Goal: Complete application form: Complete application form

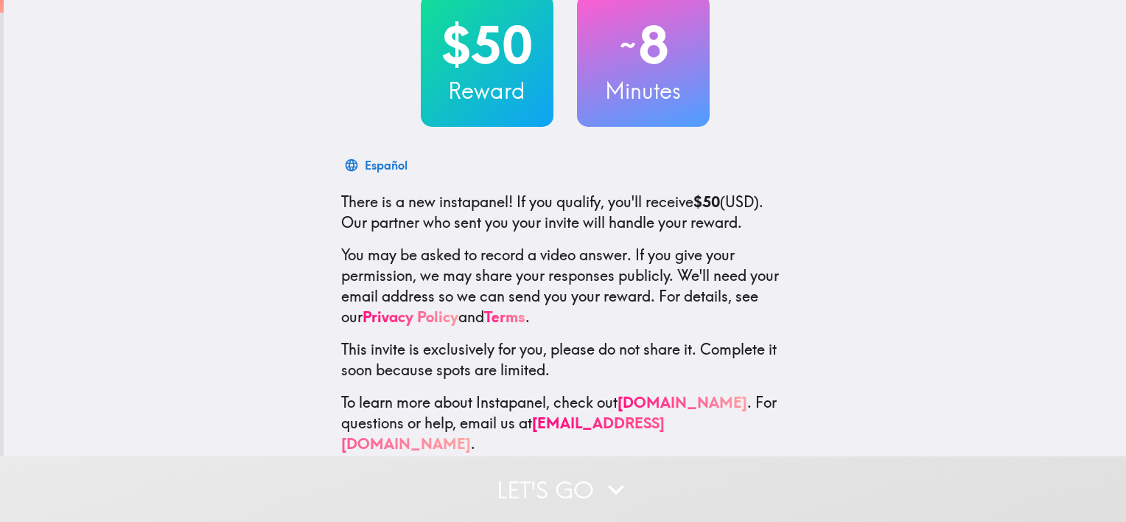
scroll to position [112, 0]
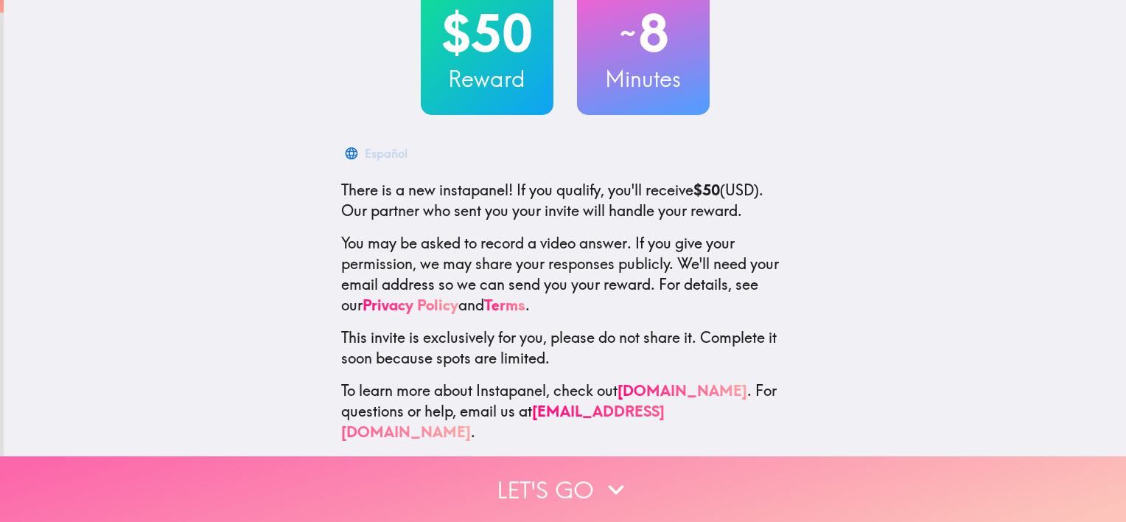
click at [546, 486] on button "Let's go" at bounding box center [563, 489] width 1126 height 66
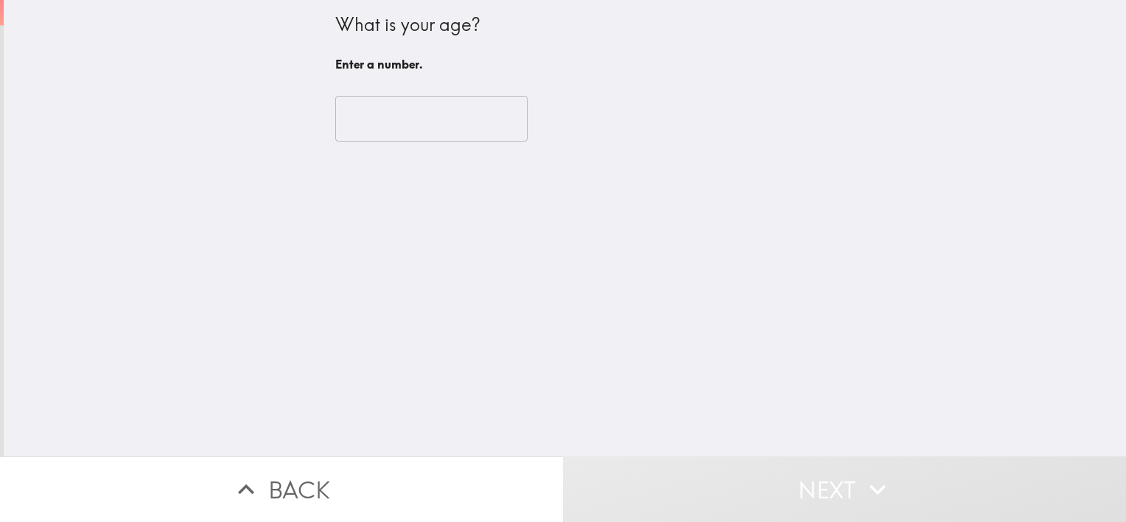
click at [421, 131] on input "number" at bounding box center [431, 119] width 192 height 46
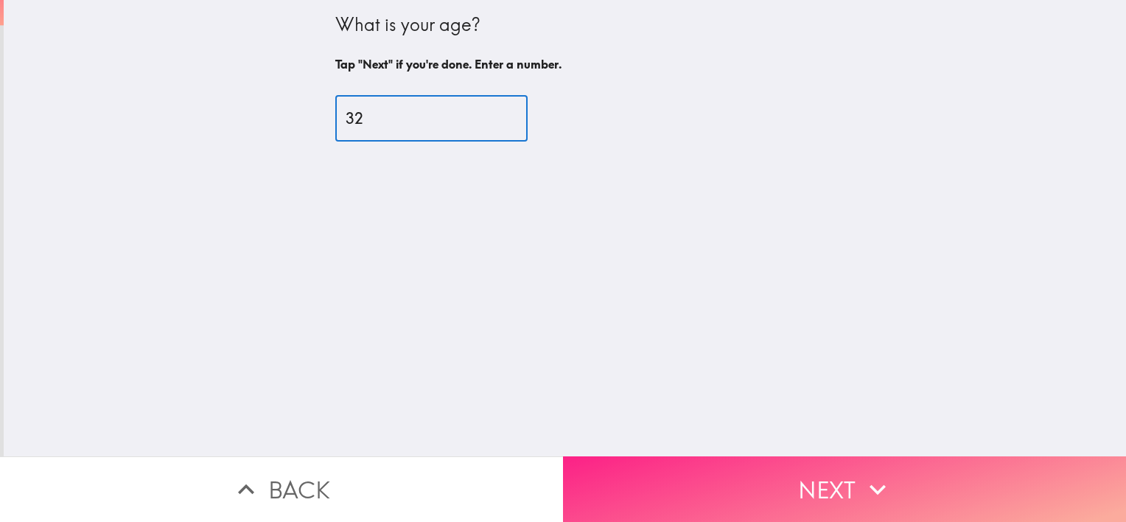
type input "32"
click at [809, 476] on button "Next" at bounding box center [844, 489] width 563 height 66
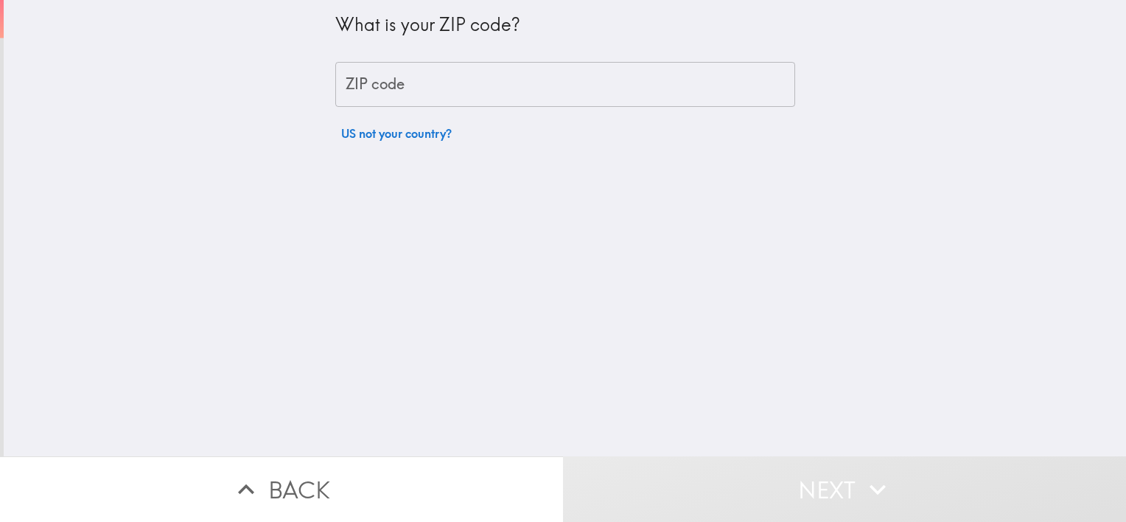
click at [463, 88] on input "ZIP code" at bounding box center [565, 85] width 460 height 46
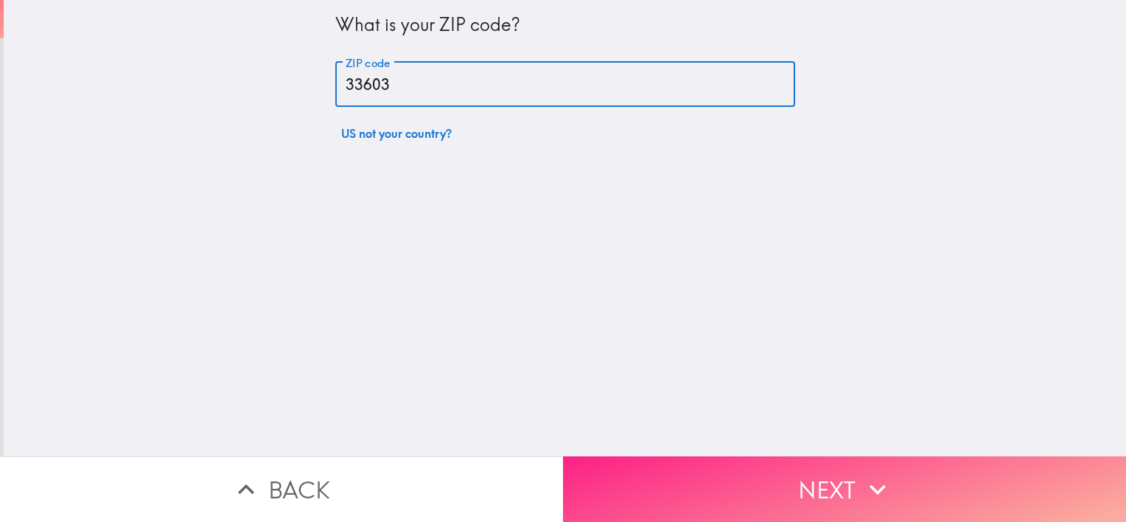
type input "33603"
click at [713, 461] on button "Next" at bounding box center [844, 489] width 563 height 66
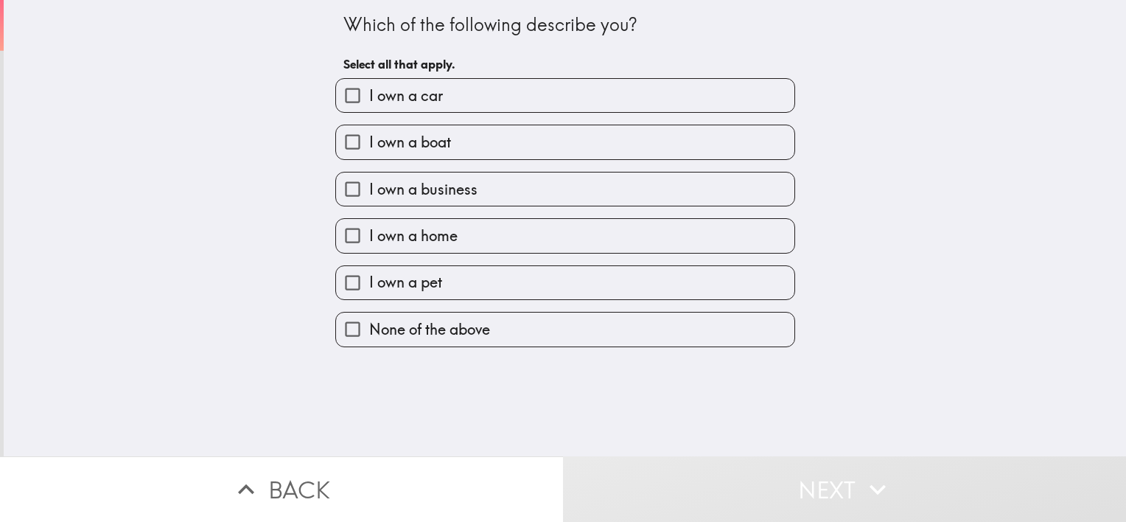
click at [428, 104] on span "I own a car" at bounding box center [406, 96] width 74 height 21
click at [369, 104] on input "I own a car" at bounding box center [352, 95] width 33 height 33
checkbox input "true"
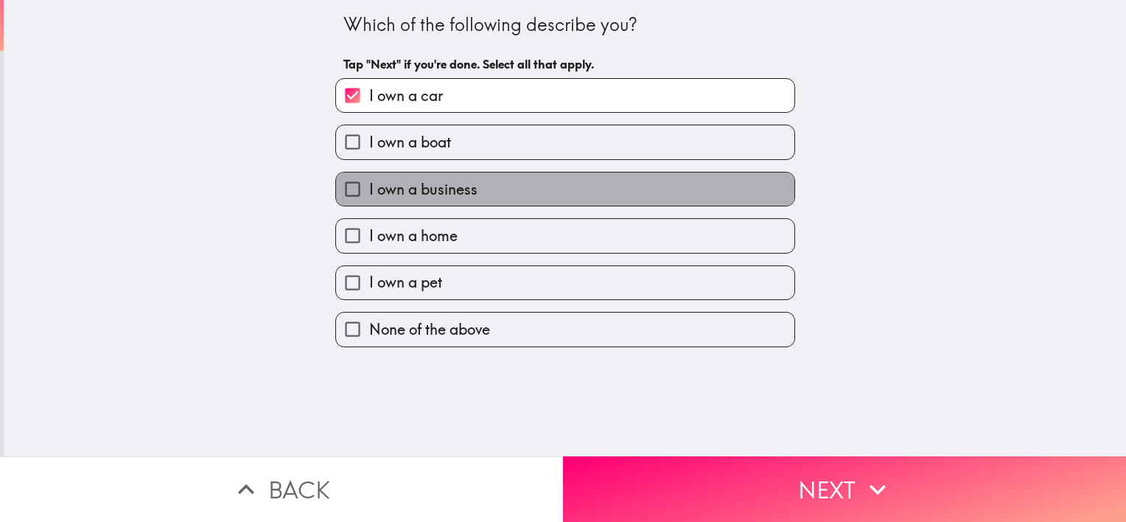
click at [413, 186] on span "I own a business" at bounding box center [423, 189] width 108 height 21
click at [369, 186] on input "I own a business" at bounding box center [352, 188] width 33 height 33
checkbox input "true"
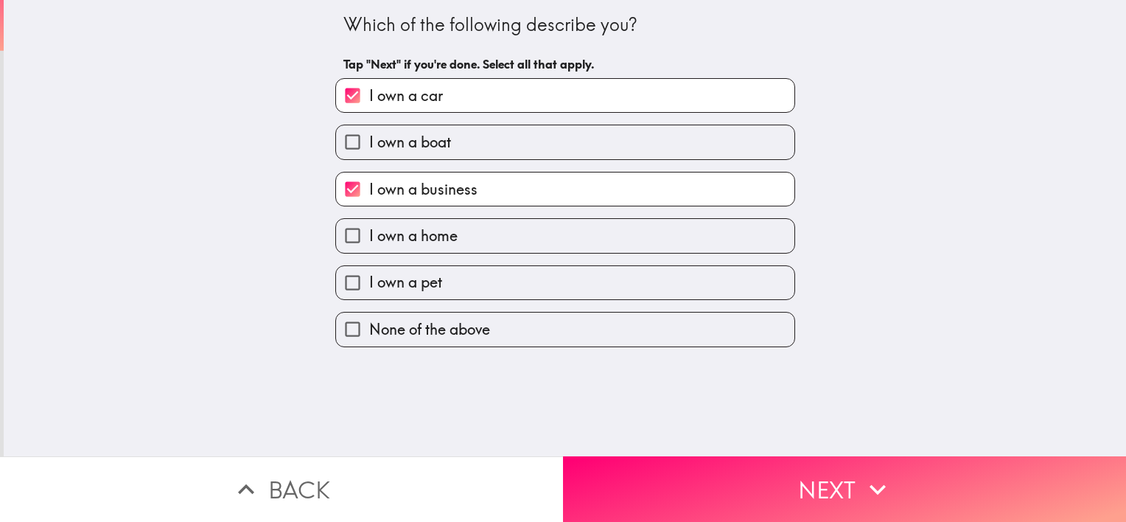
click at [405, 240] on span "I own a home" at bounding box center [413, 236] width 88 height 21
click at [369, 240] on input "I own a home" at bounding box center [352, 235] width 33 height 33
checkbox input "true"
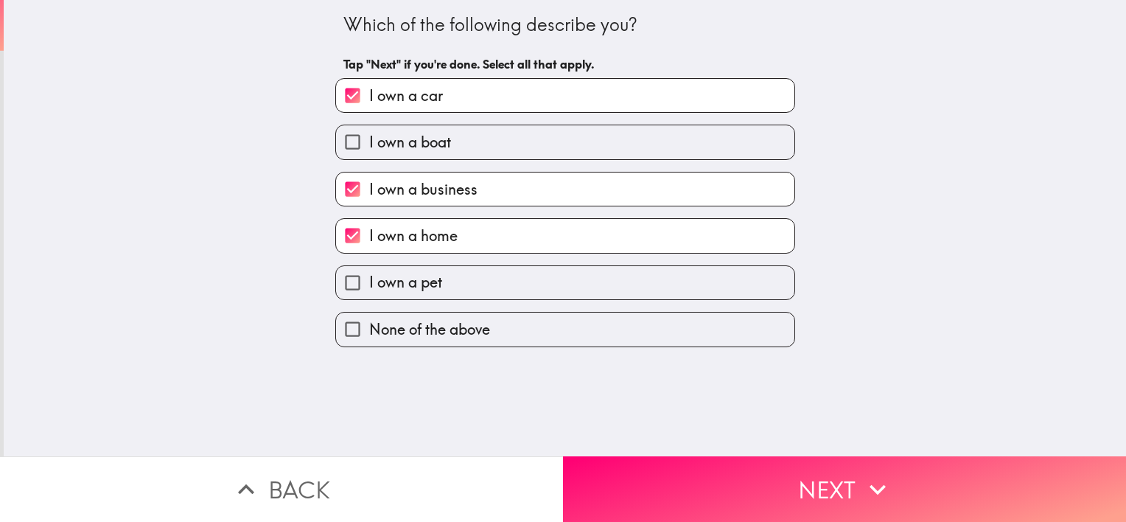
click at [396, 286] on span "I own a pet" at bounding box center [405, 282] width 73 height 21
click at [369, 286] on input "I own a pet" at bounding box center [352, 282] width 33 height 33
checkbox input "true"
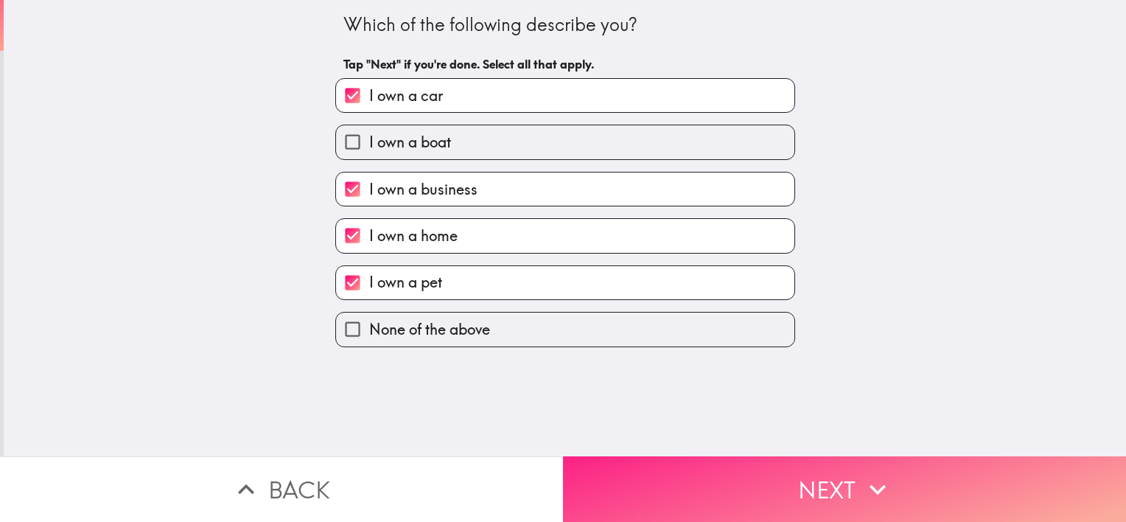
click at [776, 479] on button "Next" at bounding box center [844, 489] width 563 height 66
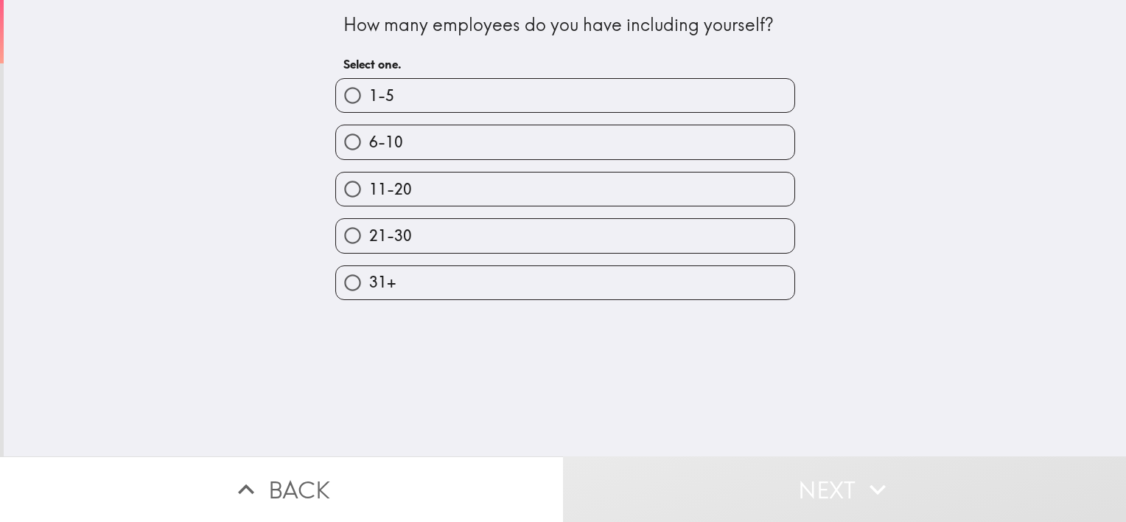
click at [404, 87] on label "1-5" at bounding box center [565, 95] width 458 height 33
click at [369, 87] on input "1-5" at bounding box center [352, 95] width 33 height 33
radio input "true"
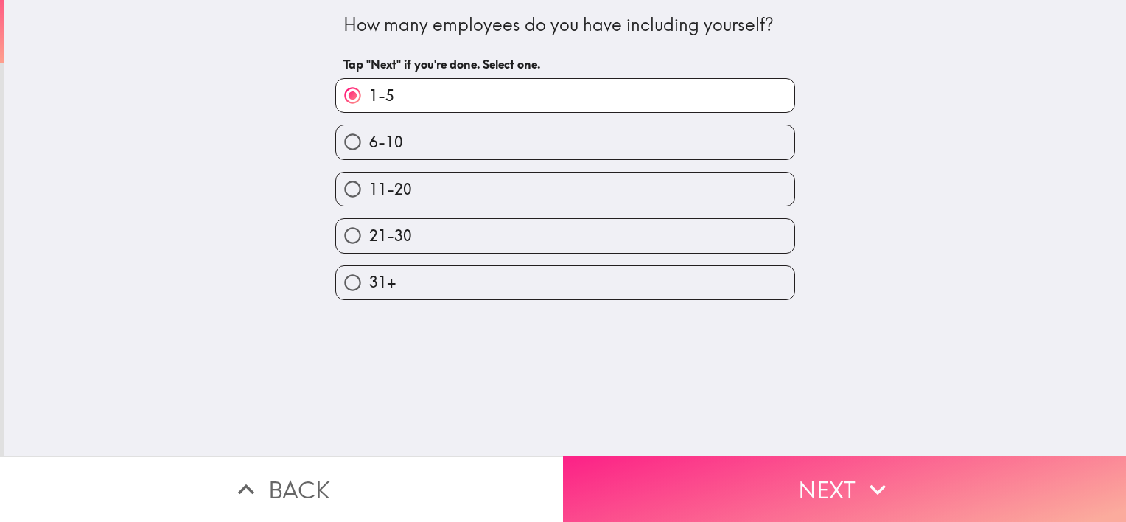
click at [739, 475] on button "Next" at bounding box center [844, 489] width 563 height 66
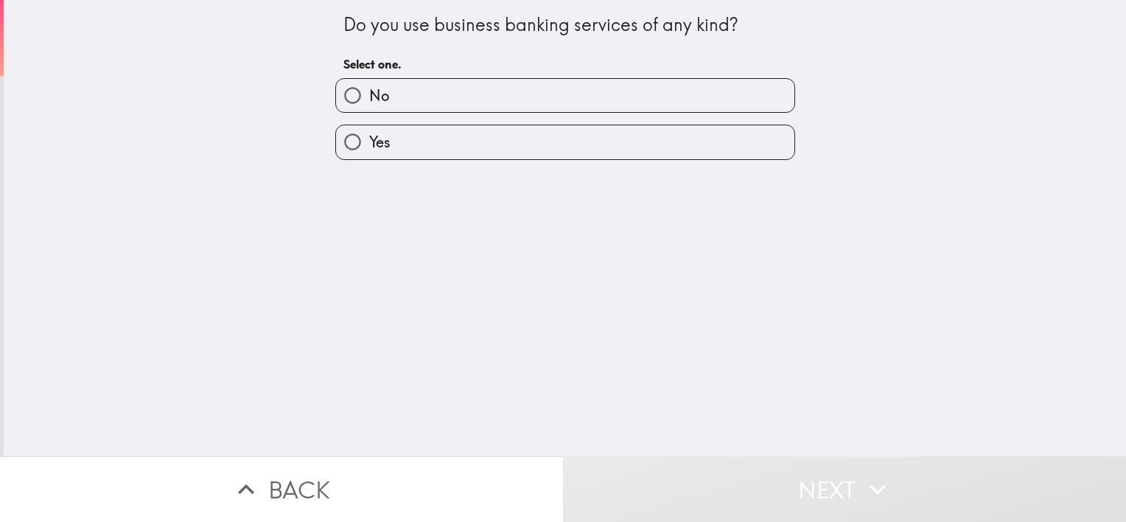
click at [413, 144] on label "Yes" at bounding box center [565, 141] width 458 height 33
click at [369, 144] on input "Yes" at bounding box center [352, 141] width 33 height 33
radio input "true"
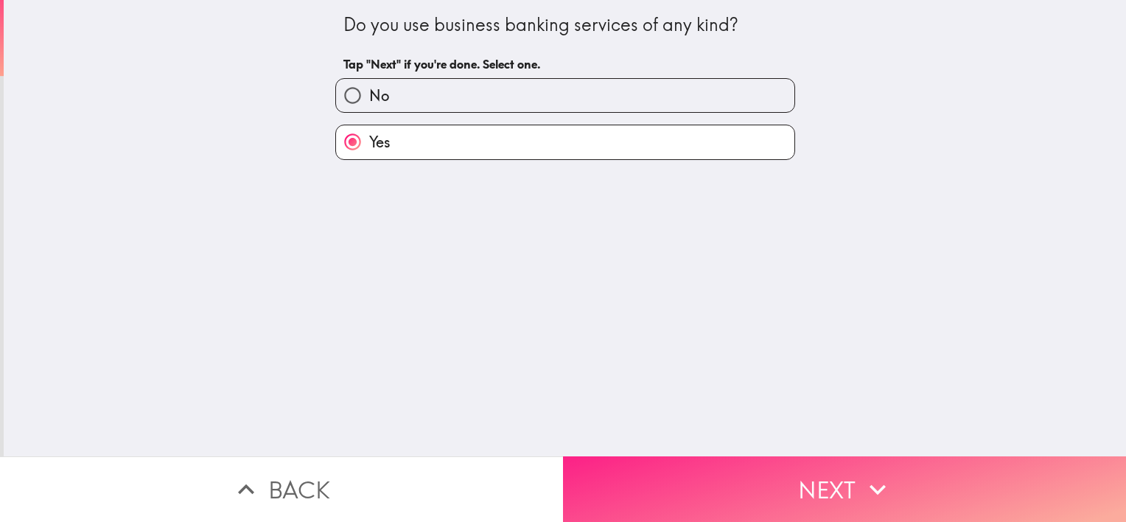
click at [655, 472] on button "Next" at bounding box center [844, 489] width 563 height 66
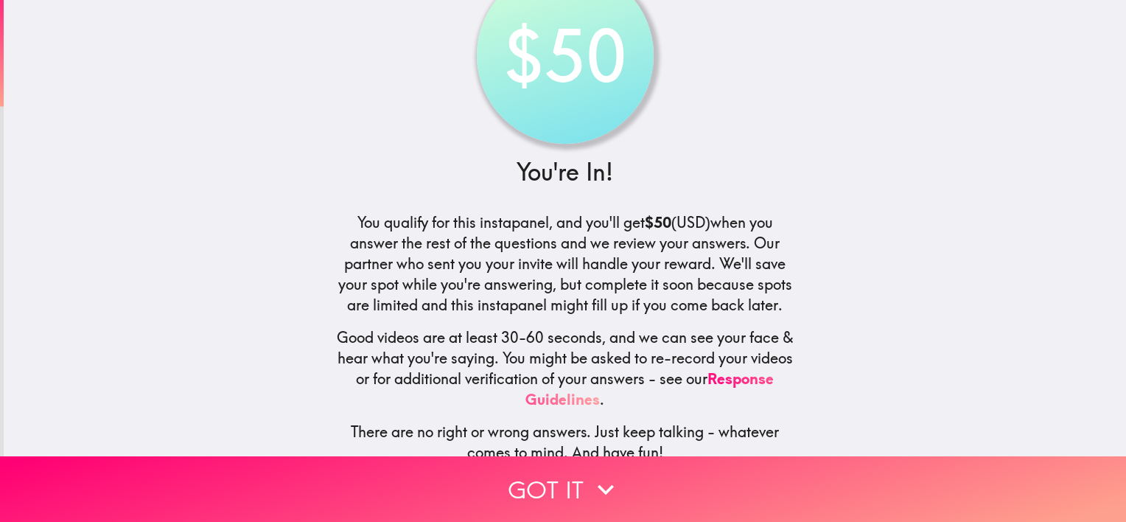
scroll to position [74, 0]
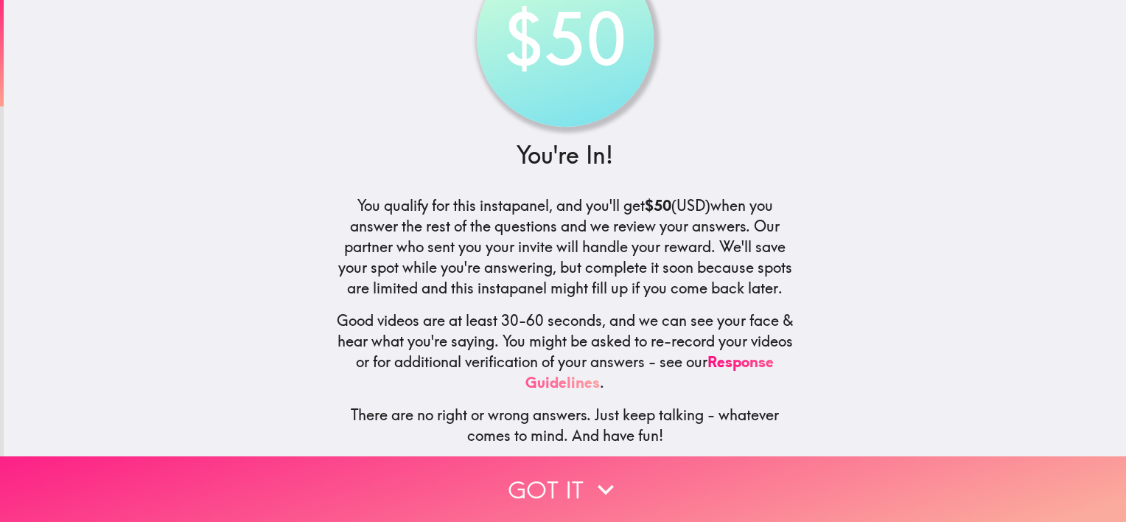
click at [513, 460] on button "Got it" at bounding box center [563, 489] width 1126 height 66
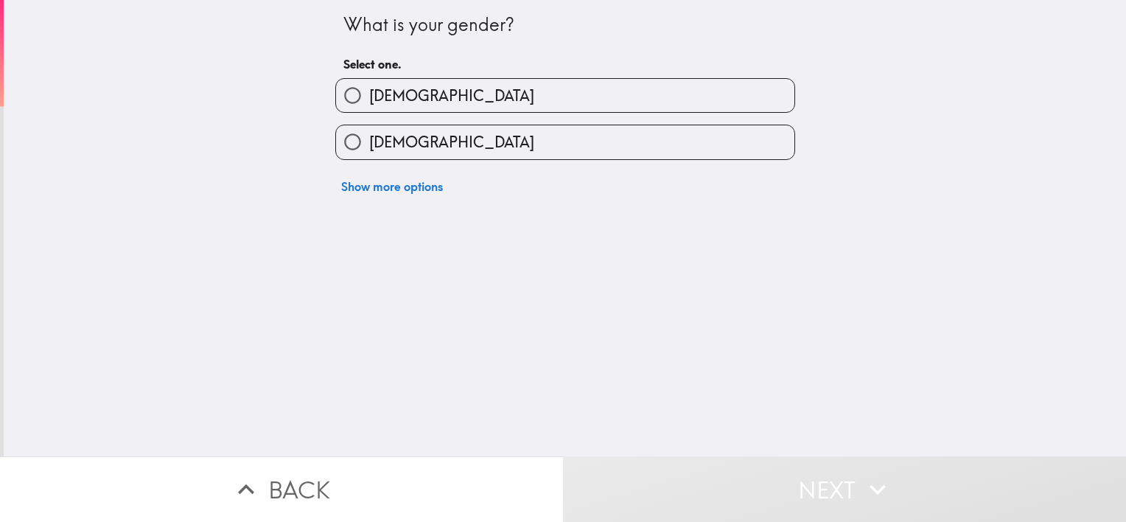
scroll to position [0, 0]
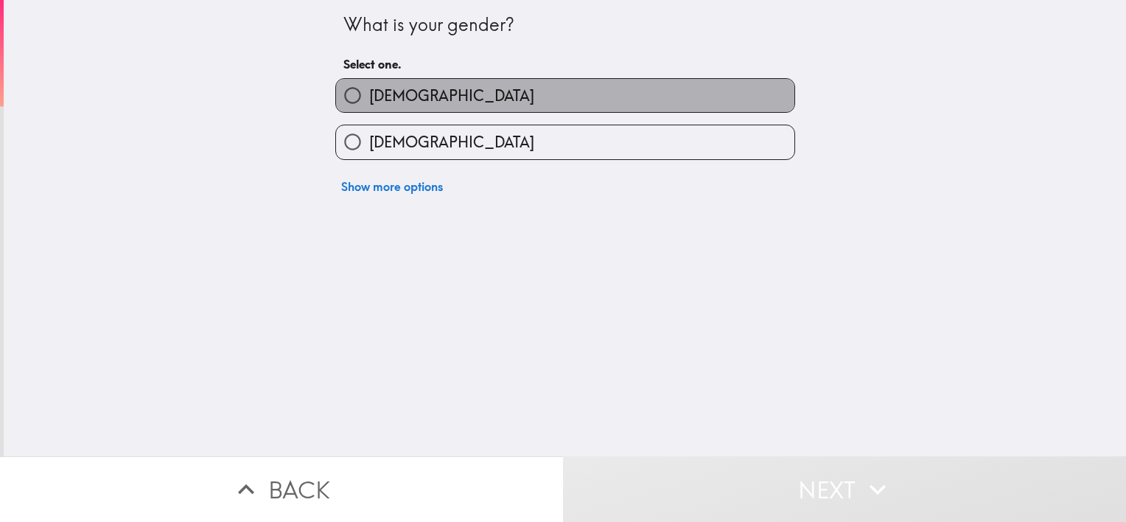
click at [385, 81] on label "[DEMOGRAPHIC_DATA]" at bounding box center [565, 95] width 458 height 33
click at [369, 81] on input "[DEMOGRAPHIC_DATA]" at bounding box center [352, 95] width 33 height 33
radio input "true"
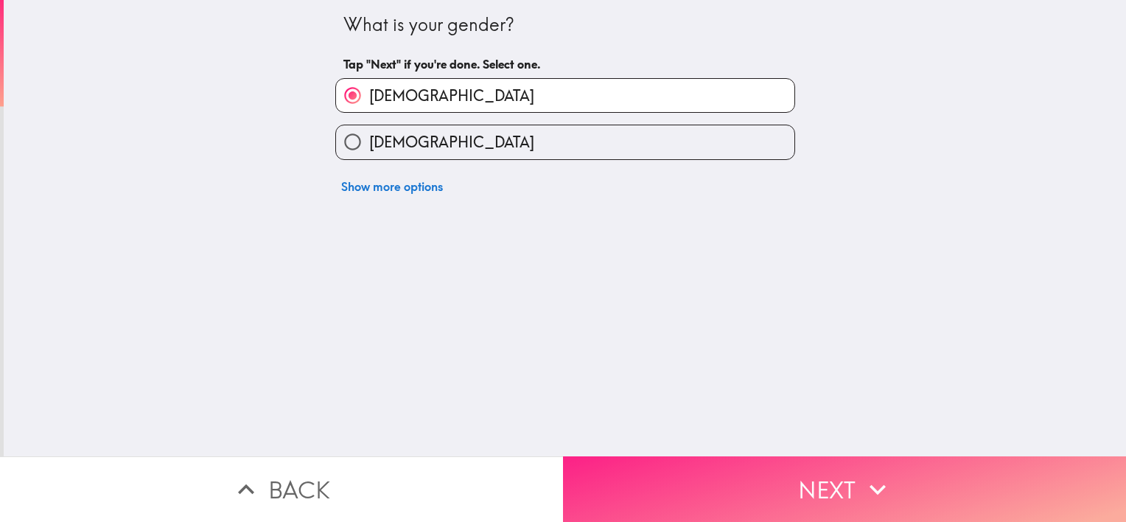
click at [789, 469] on button "Next" at bounding box center [844, 489] width 563 height 66
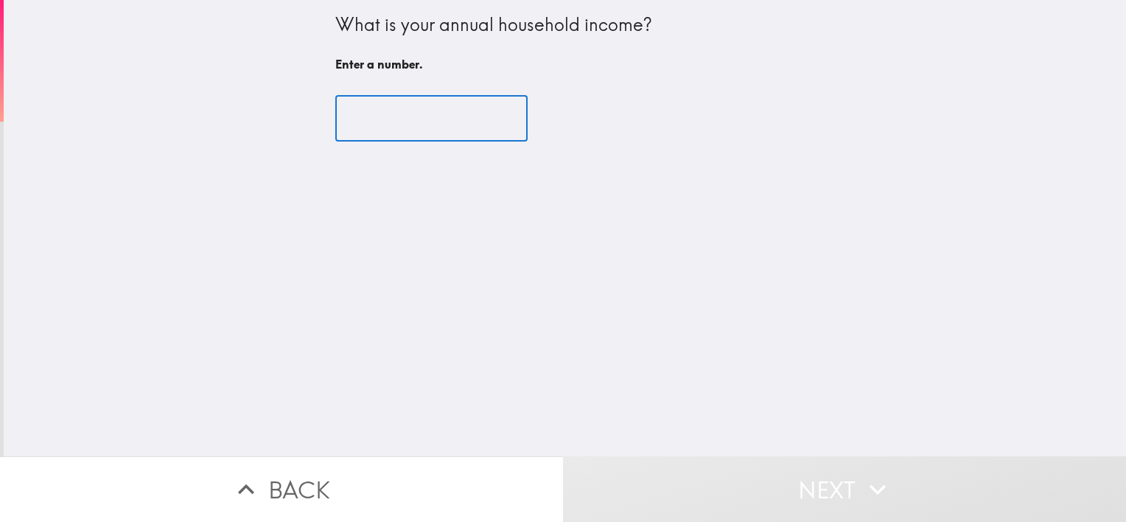
click at [454, 129] on input "number" at bounding box center [431, 119] width 192 height 46
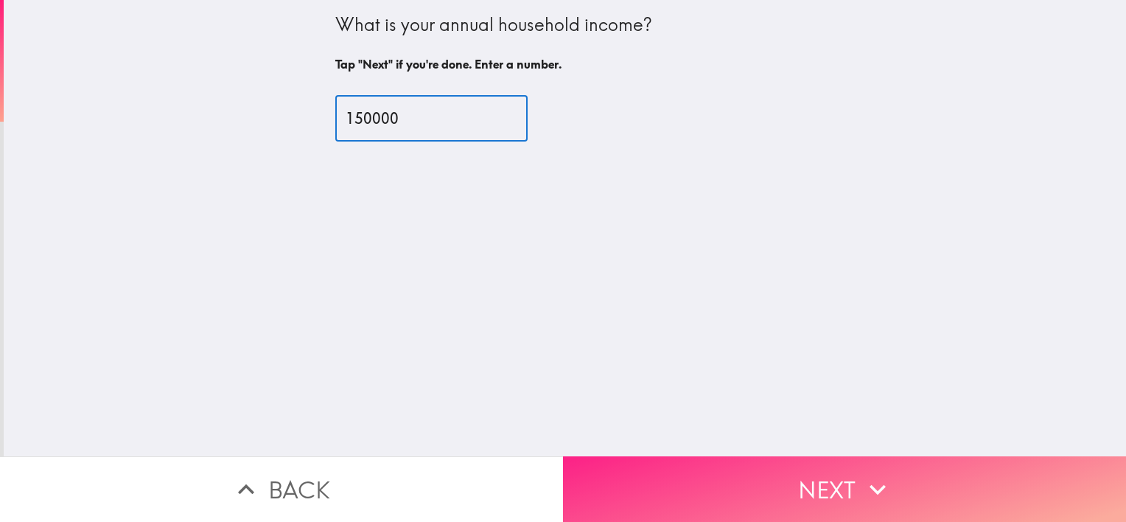
type input "150000"
click at [672, 486] on button "Next" at bounding box center [844, 489] width 563 height 66
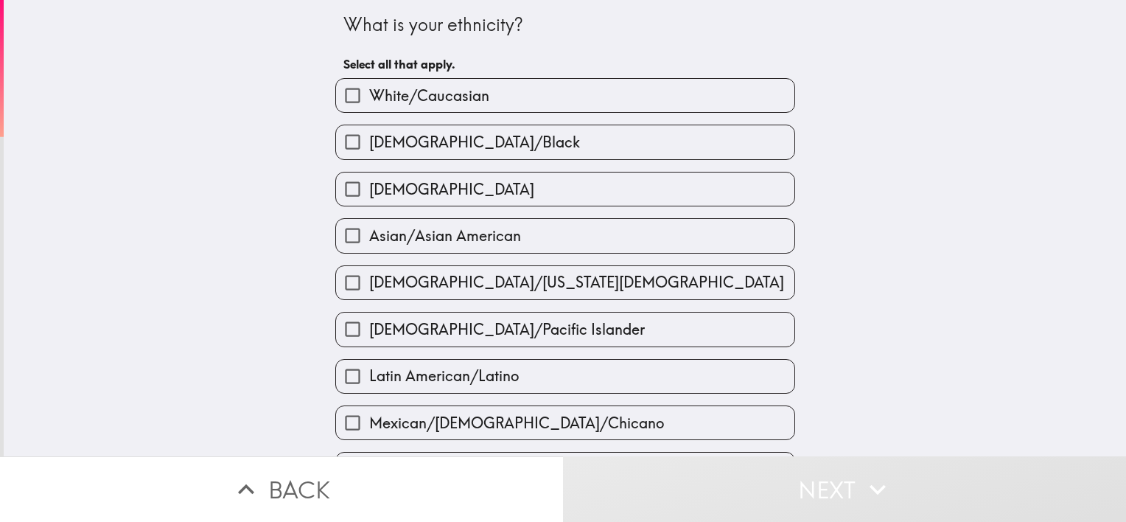
click at [377, 89] on span "White/Caucasian" at bounding box center [429, 96] width 120 height 21
click at [369, 89] on input "White/Caucasian" at bounding box center [352, 95] width 33 height 33
checkbox input "true"
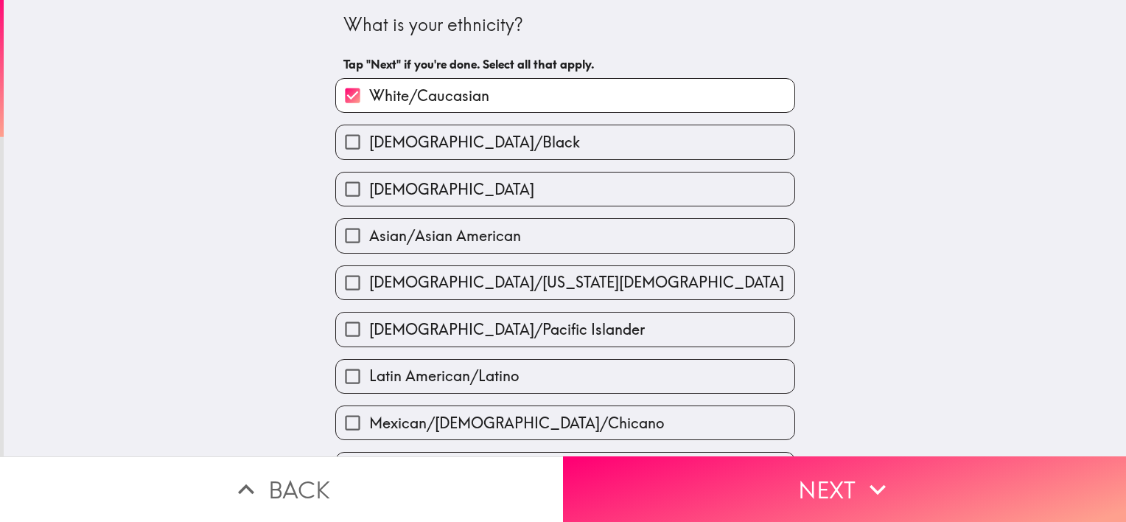
click at [385, 200] on label "[DEMOGRAPHIC_DATA]" at bounding box center [565, 188] width 458 height 33
click at [369, 200] on input "[DEMOGRAPHIC_DATA]" at bounding box center [352, 188] width 33 height 33
checkbox input "true"
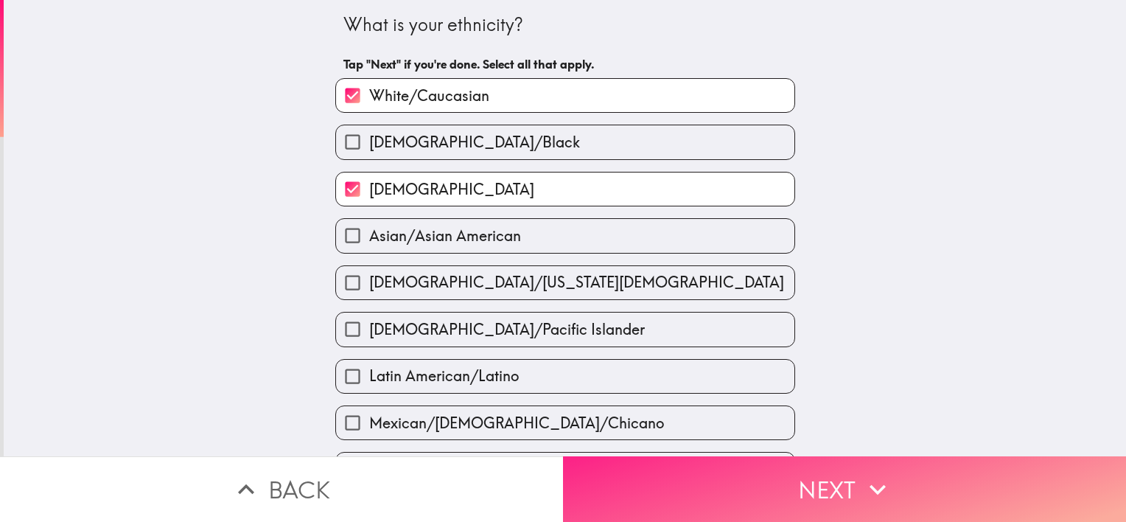
click at [711, 466] on button "Next" at bounding box center [844, 489] width 563 height 66
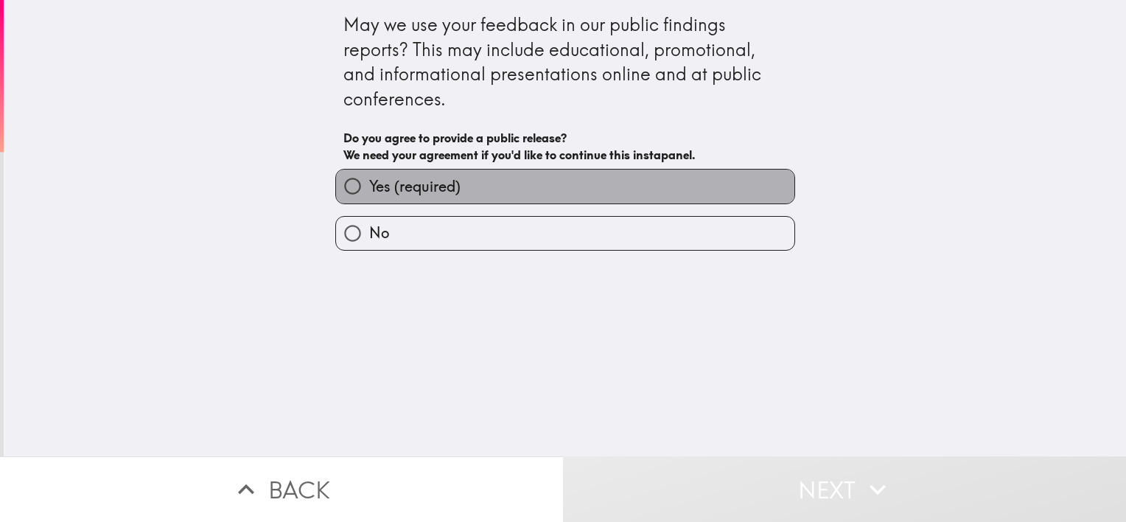
click at [439, 186] on span "Yes (required)" at bounding box center [414, 186] width 91 height 21
click at [369, 186] on input "Yes (required)" at bounding box center [352, 186] width 33 height 33
radio input "true"
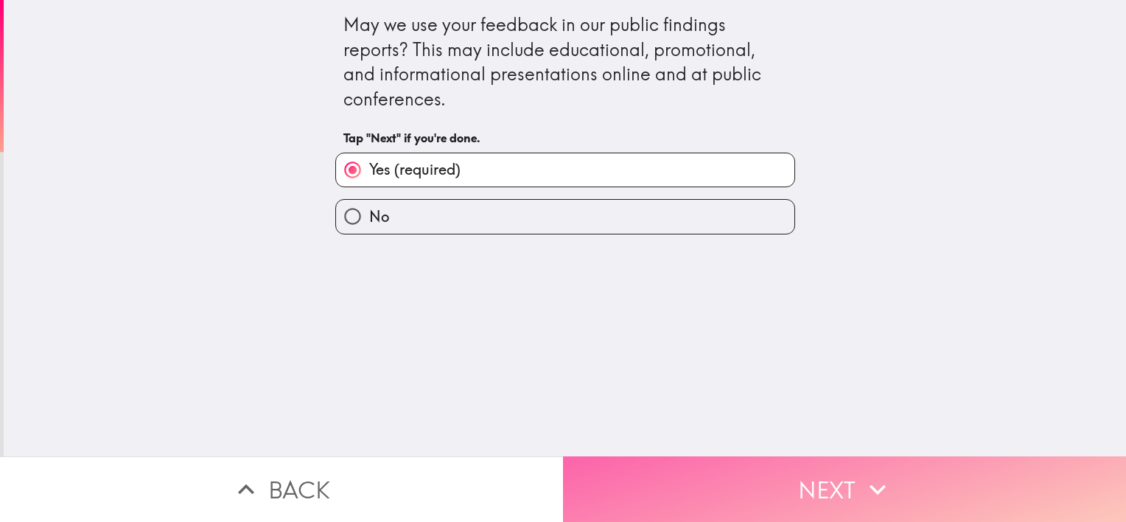
click at [696, 492] on button "Next" at bounding box center [844, 489] width 563 height 66
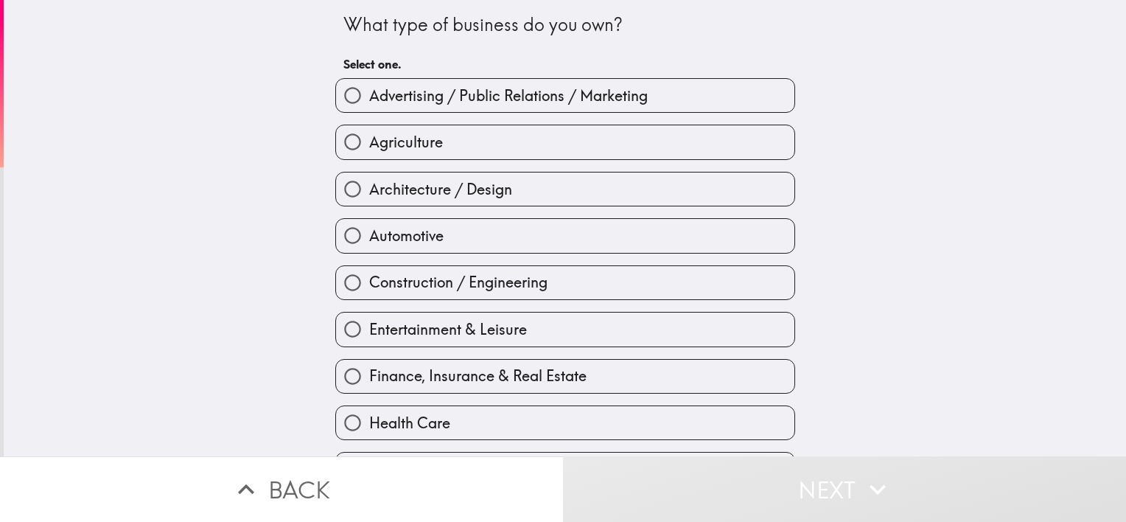
click at [439, 372] on span "Finance, Insurance & Real Estate" at bounding box center [477, 376] width 217 height 21
click at [369, 372] on input "Finance, Insurance & Real Estate" at bounding box center [352, 376] width 33 height 33
radio input "true"
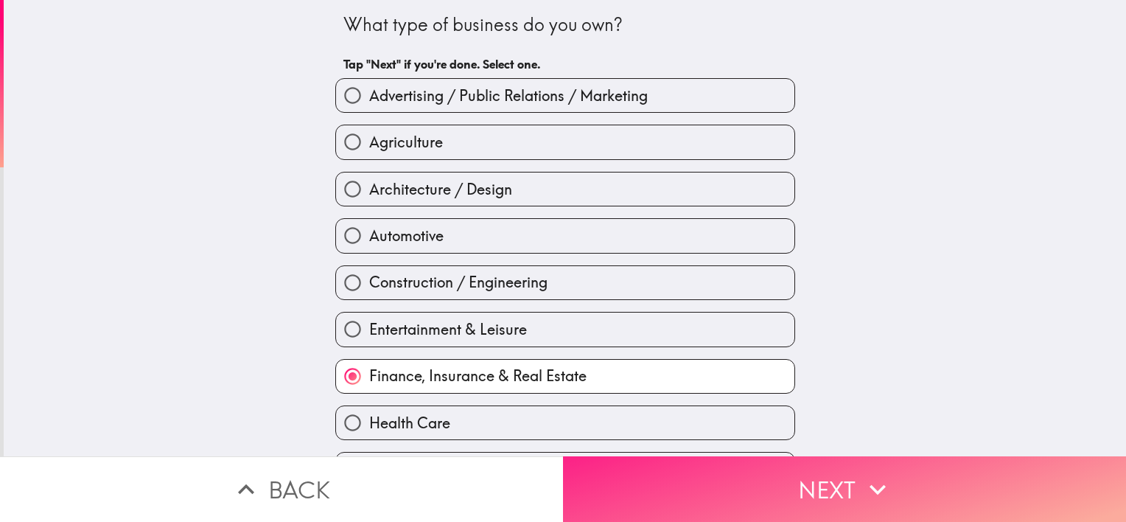
click at [739, 469] on button "Next" at bounding box center [844, 489] width 563 height 66
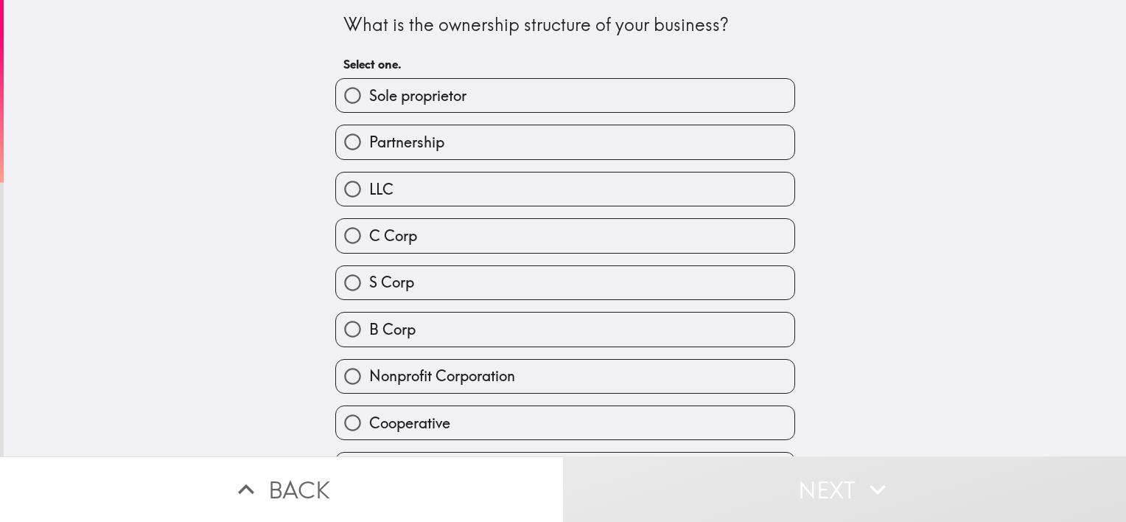
click at [377, 195] on span "LLC" at bounding box center [381, 189] width 24 height 21
click at [369, 195] on input "LLC" at bounding box center [352, 188] width 33 height 33
radio input "true"
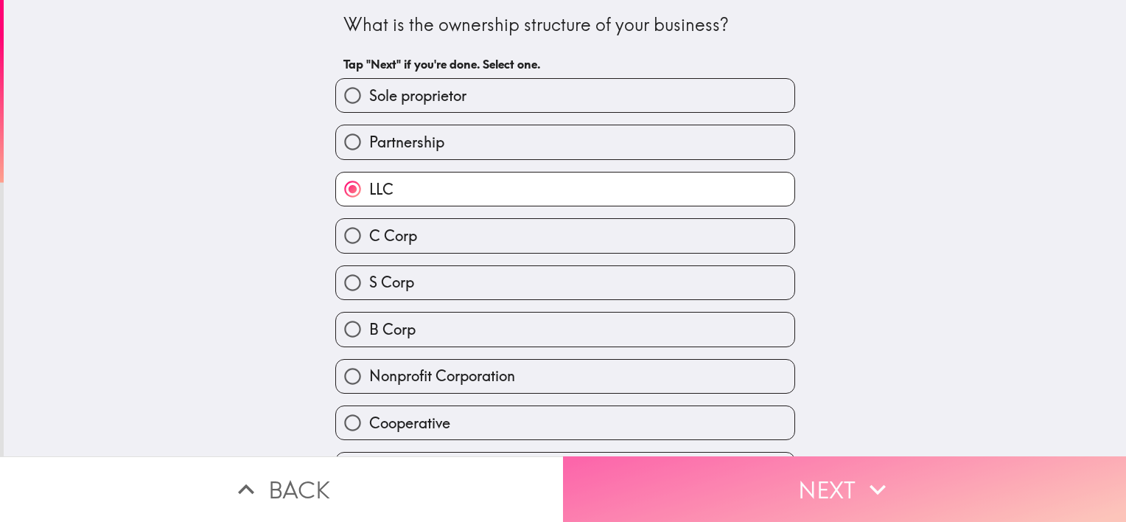
click at [734, 475] on button "Next" at bounding box center [844, 489] width 563 height 66
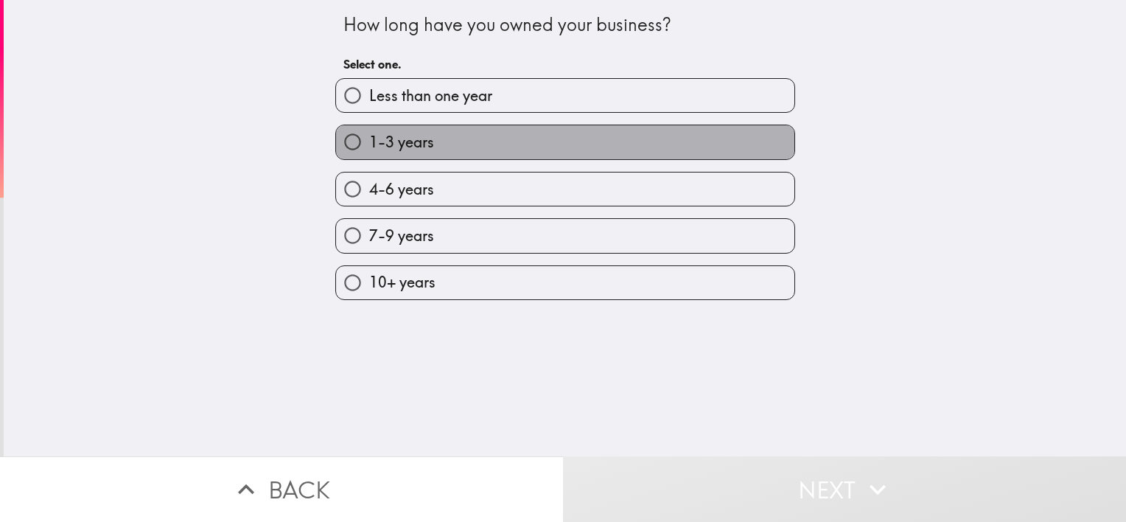
click at [444, 153] on label "1-3 years" at bounding box center [565, 141] width 458 height 33
click at [369, 153] on input "1-3 years" at bounding box center [352, 141] width 33 height 33
radio input "true"
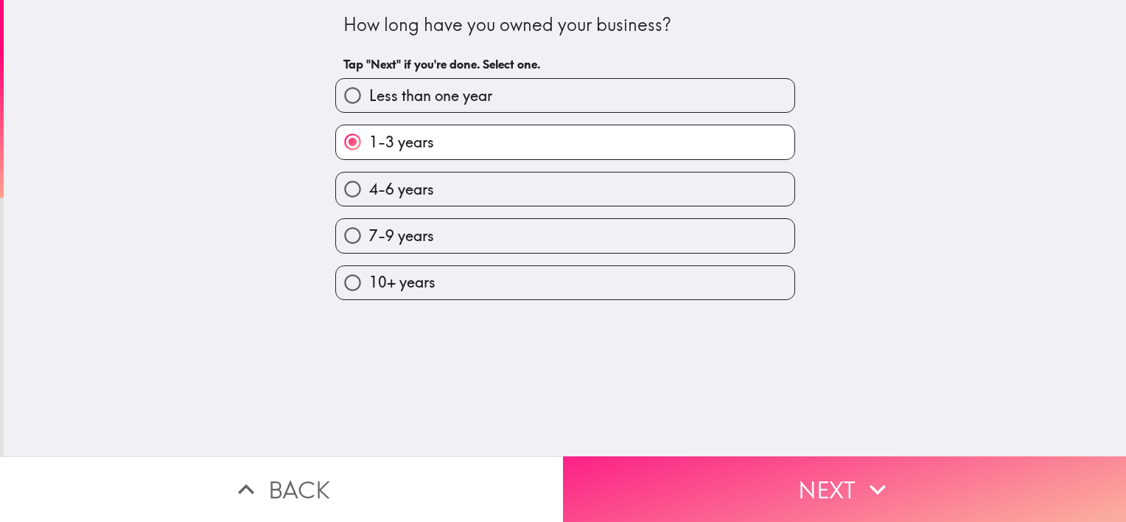
click at [736, 479] on button "Next" at bounding box center [844, 489] width 563 height 66
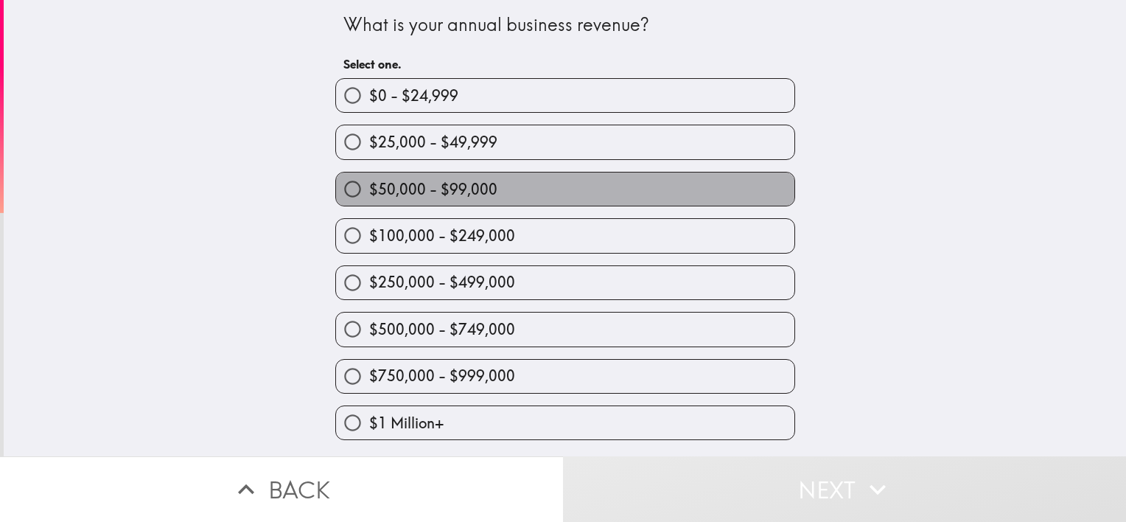
click at [430, 192] on span "$50,000 - $99,000" at bounding box center [433, 189] width 128 height 21
click at [369, 192] on input "$50,000 - $99,000" at bounding box center [352, 188] width 33 height 33
radio input "true"
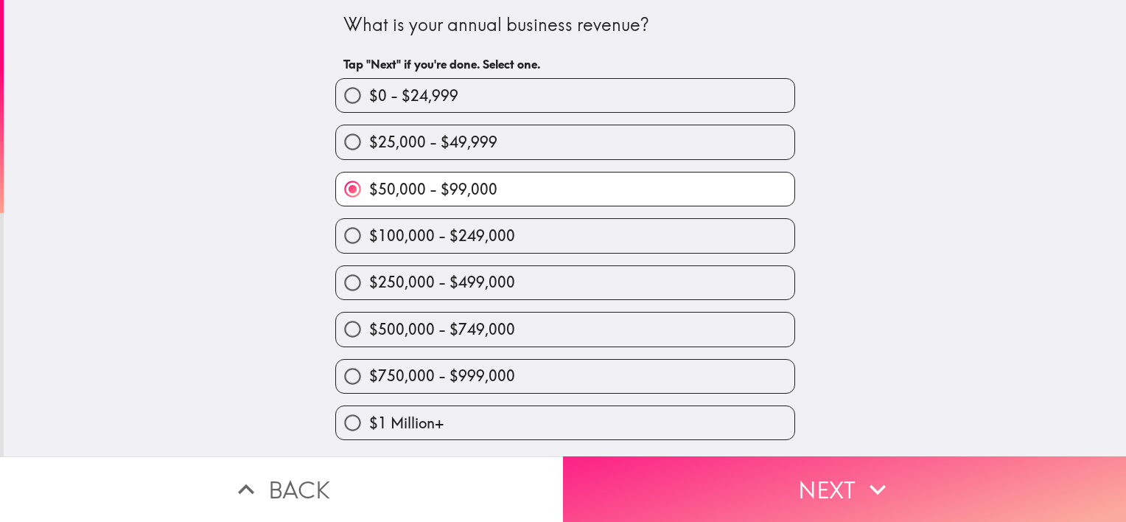
click at [762, 484] on button "Next" at bounding box center [844, 489] width 563 height 66
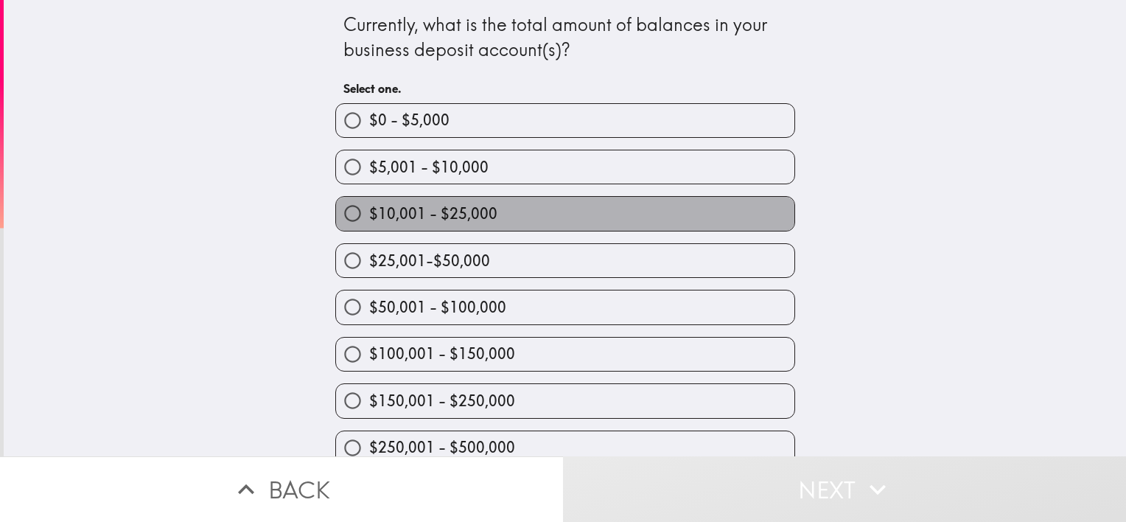
click at [461, 211] on span "$10,001 - $25,000" at bounding box center [433, 213] width 128 height 21
click at [369, 211] on input "$10,001 - $25,000" at bounding box center [352, 213] width 33 height 33
radio input "true"
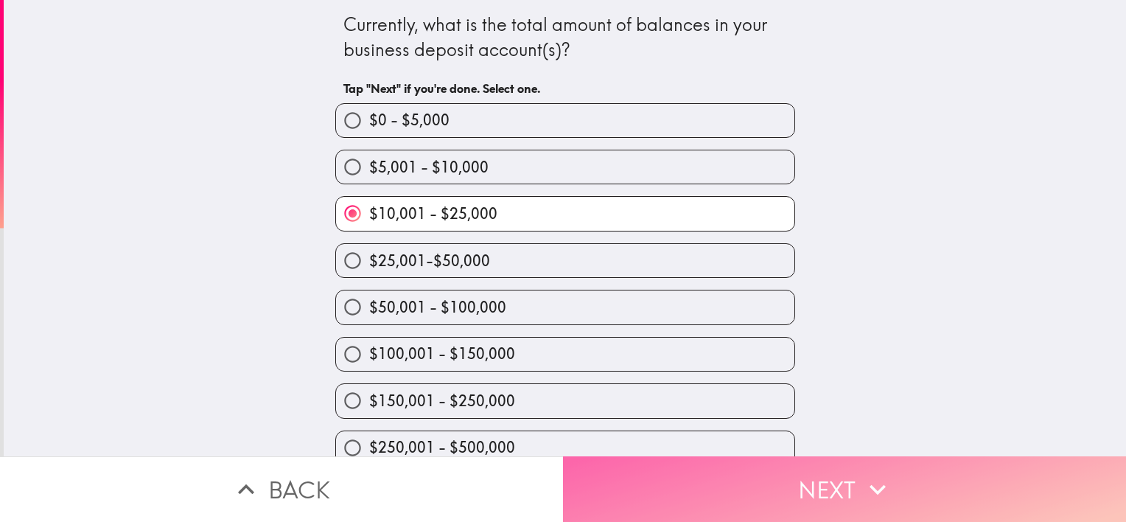
click at [690, 500] on button "Next" at bounding box center [844, 489] width 563 height 66
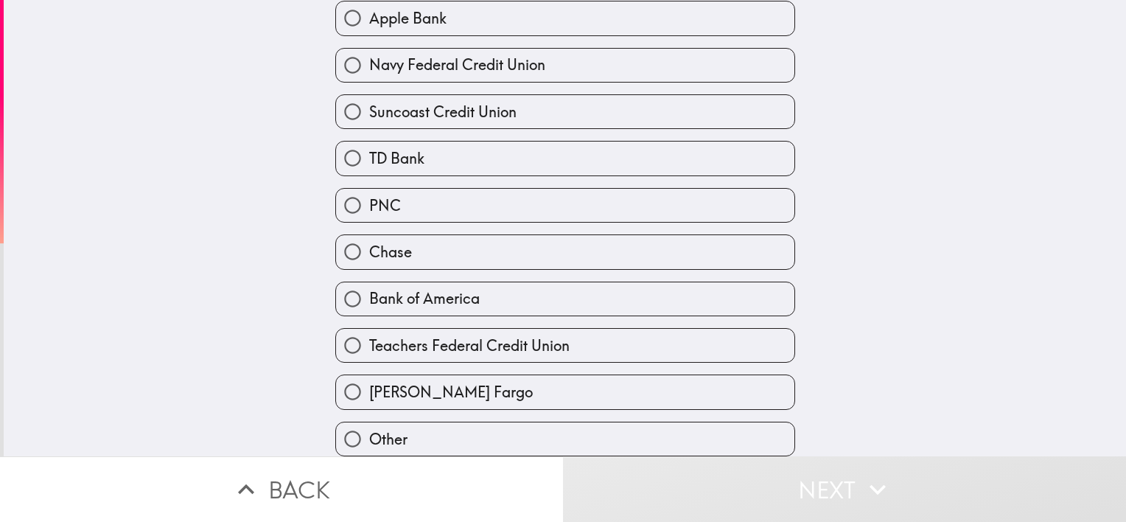
scroll to position [389, 0]
click at [493, 422] on label "Other" at bounding box center [565, 438] width 458 height 33
click at [369, 422] on input "Other" at bounding box center [352, 438] width 33 height 33
radio input "true"
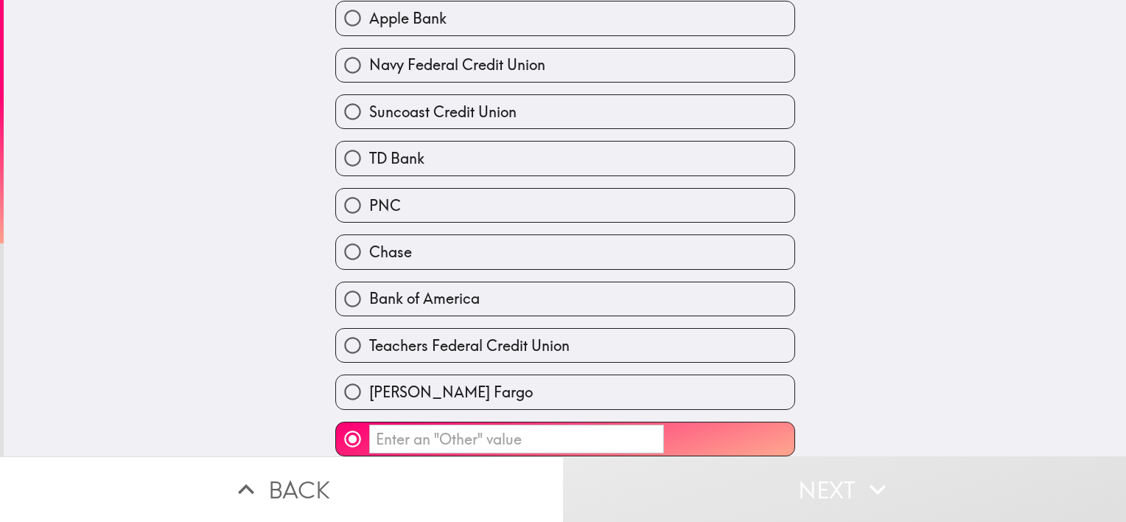
click at [569, 425] on input "​" at bounding box center [516, 439] width 295 height 29
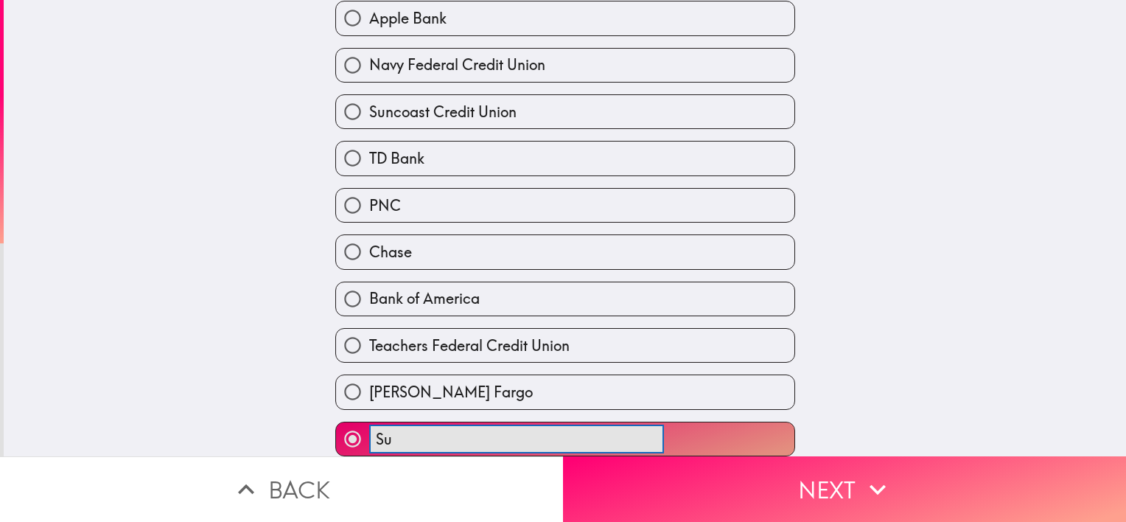
type input "S"
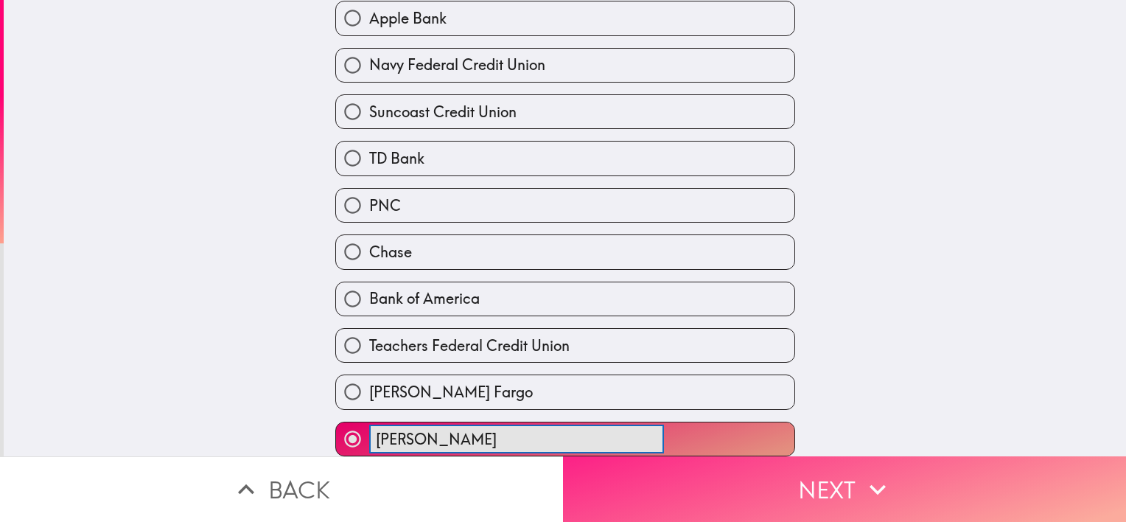
type input "[PERSON_NAME]"
click at [727, 470] on button "Next" at bounding box center [844, 489] width 563 height 66
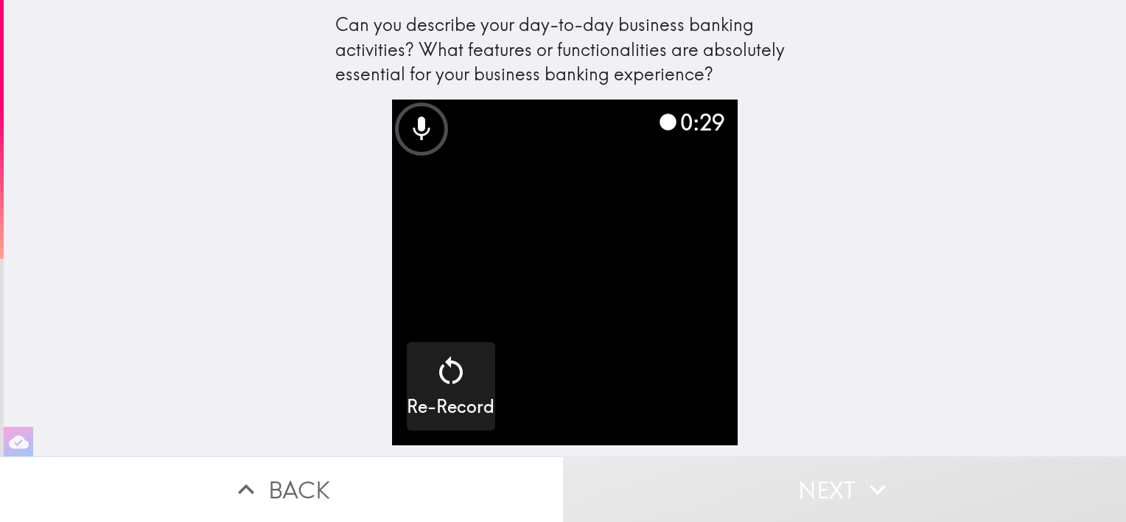
click at [958, 297] on div "Can you describe your day-to-day business banking activities? What features or …" at bounding box center [565, 228] width 1123 height 456
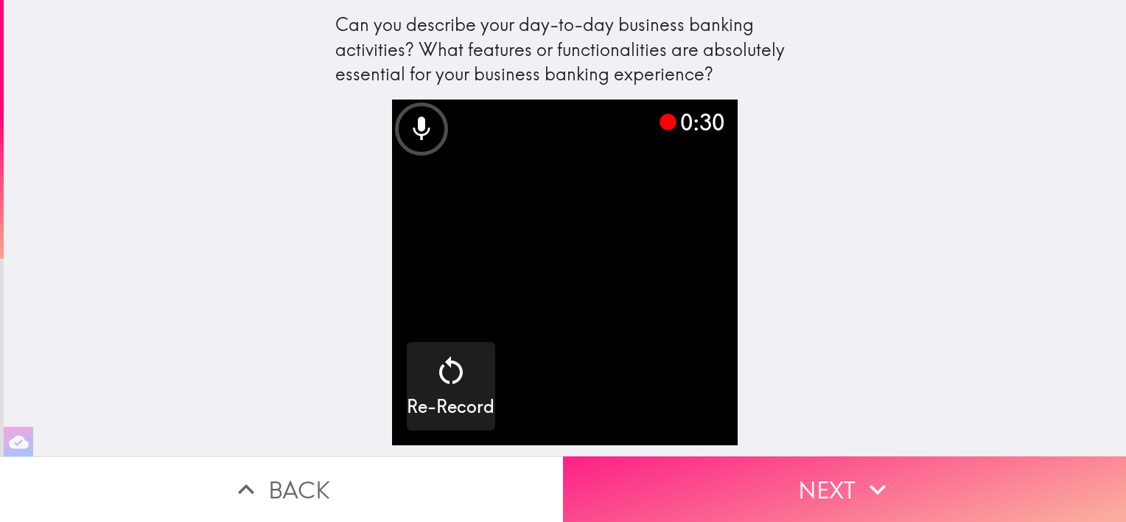
click at [853, 498] on button "Next" at bounding box center [844, 489] width 563 height 66
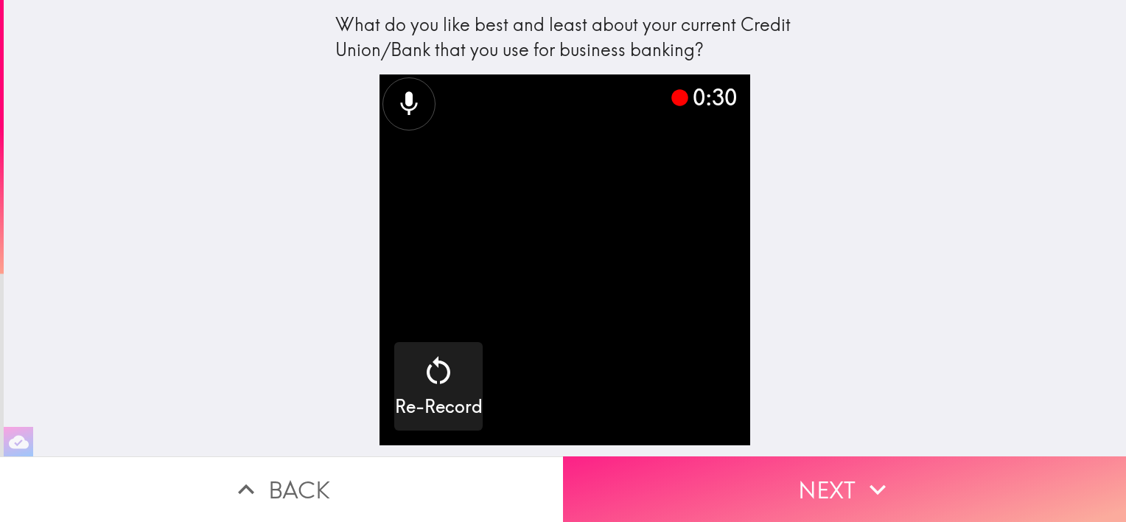
click at [820, 459] on button "Next" at bounding box center [844, 489] width 563 height 66
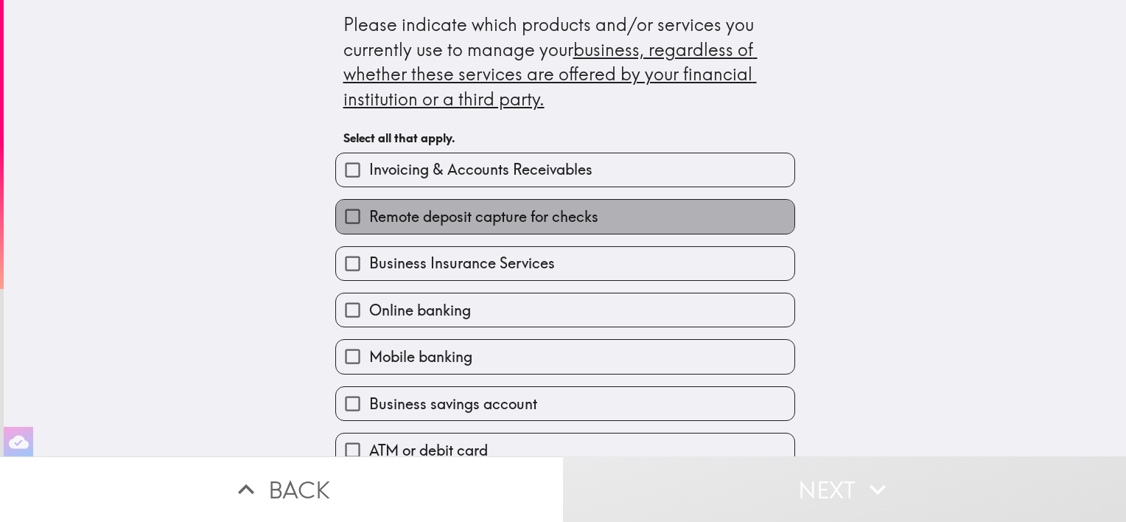
click at [470, 224] on span "Remote deposit capture for checks" at bounding box center [483, 216] width 229 height 21
click at [369, 224] on input "Remote deposit capture for checks" at bounding box center [352, 216] width 33 height 33
checkbox input "true"
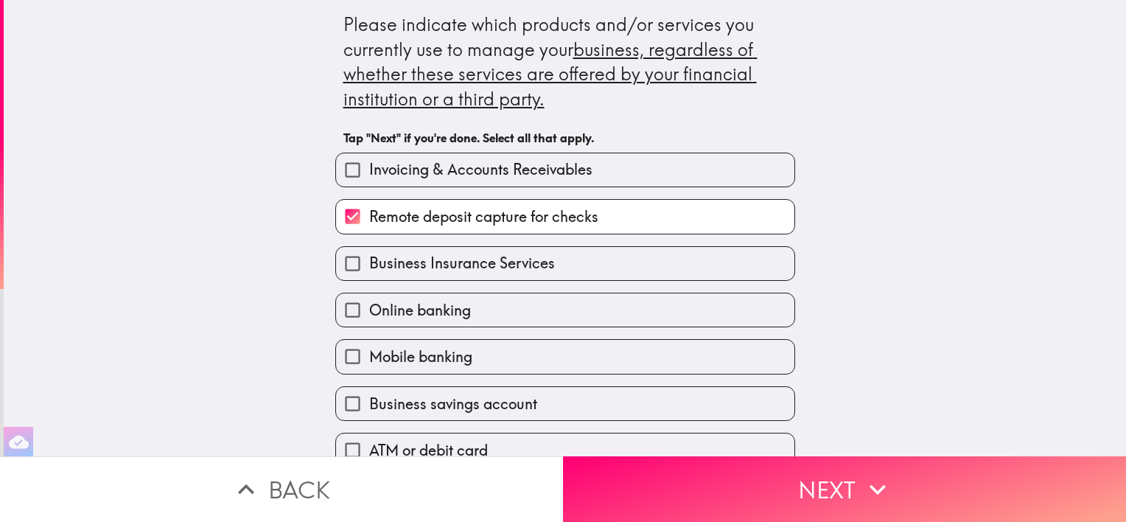
scroll to position [74, 0]
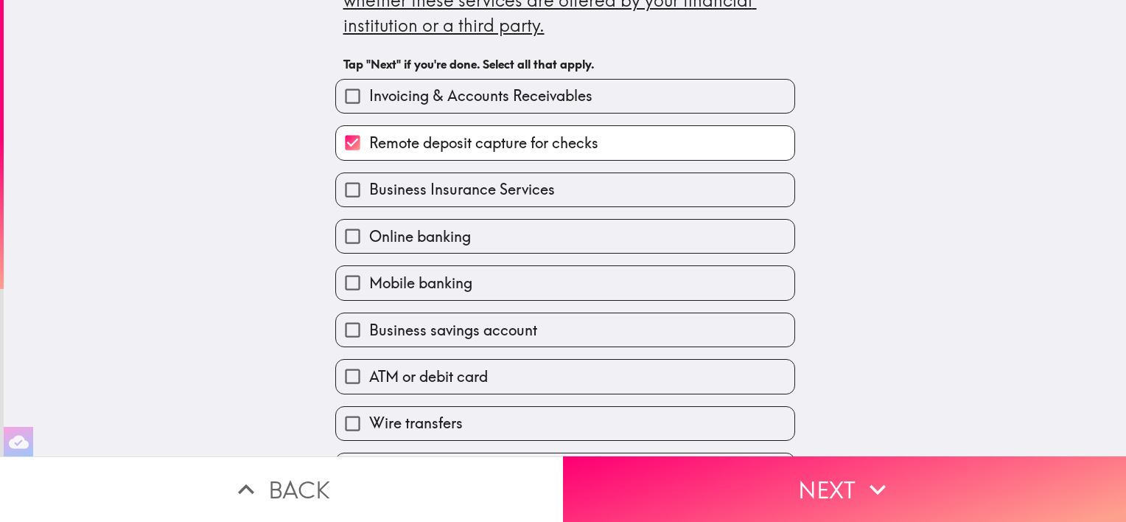
click at [447, 283] on span "Mobile banking" at bounding box center [420, 283] width 103 height 21
click at [369, 283] on input "Mobile banking" at bounding box center [352, 282] width 33 height 33
checkbox input "true"
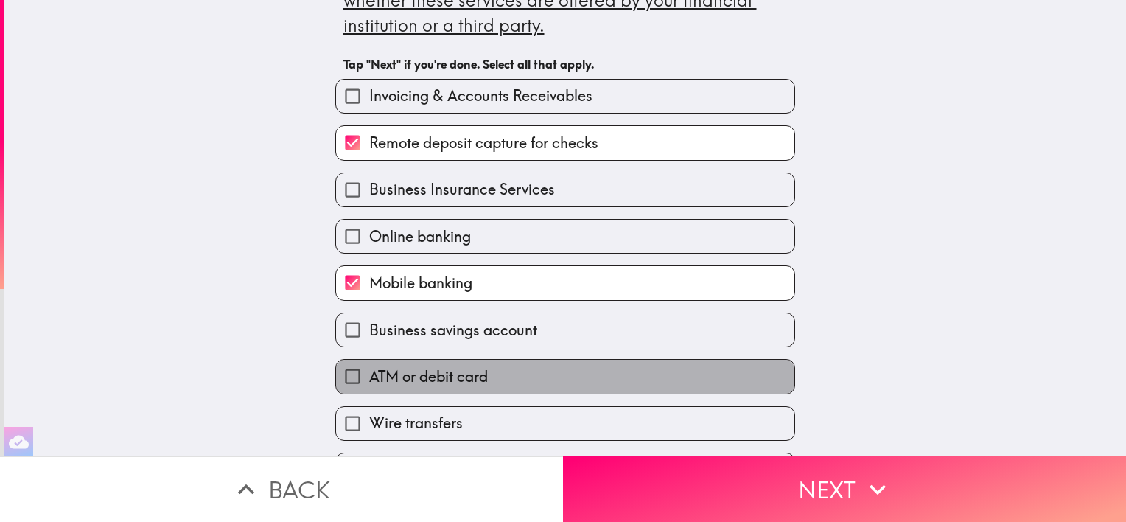
click at [447, 380] on span "ATM or debit card" at bounding box center [428, 376] width 119 height 21
click at [369, 380] on input "ATM or debit card" at bounding box center [352, 376] width 33 height 33
checkbox input "true"
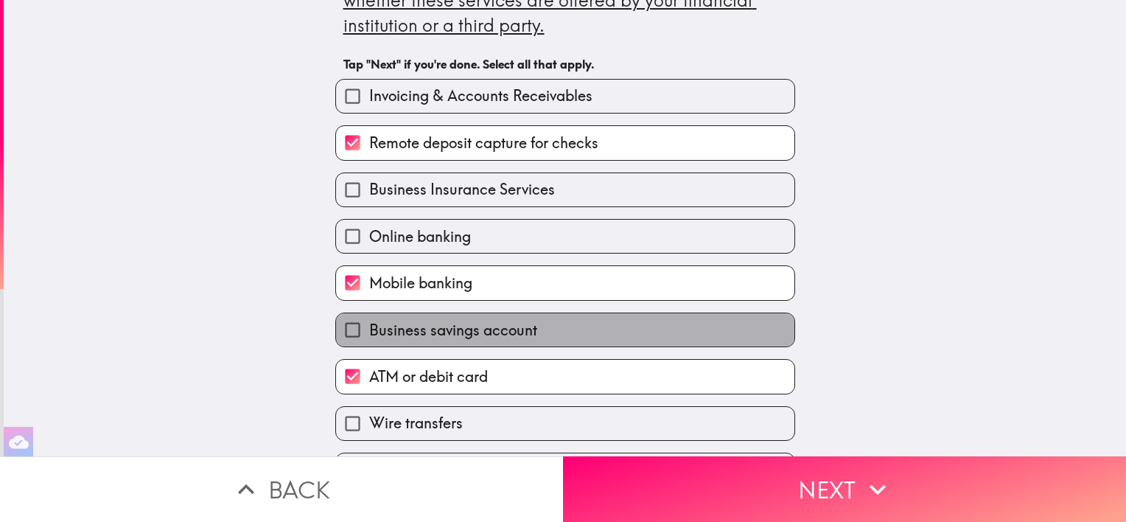
click at [478, 324] on span "Business savings account" at bounding box center [453, 330] width 168 height 21
click at [369, 324] on input "Business savings account" at bounding box center [352, 329] width 33 height 33
checkbox input "true"
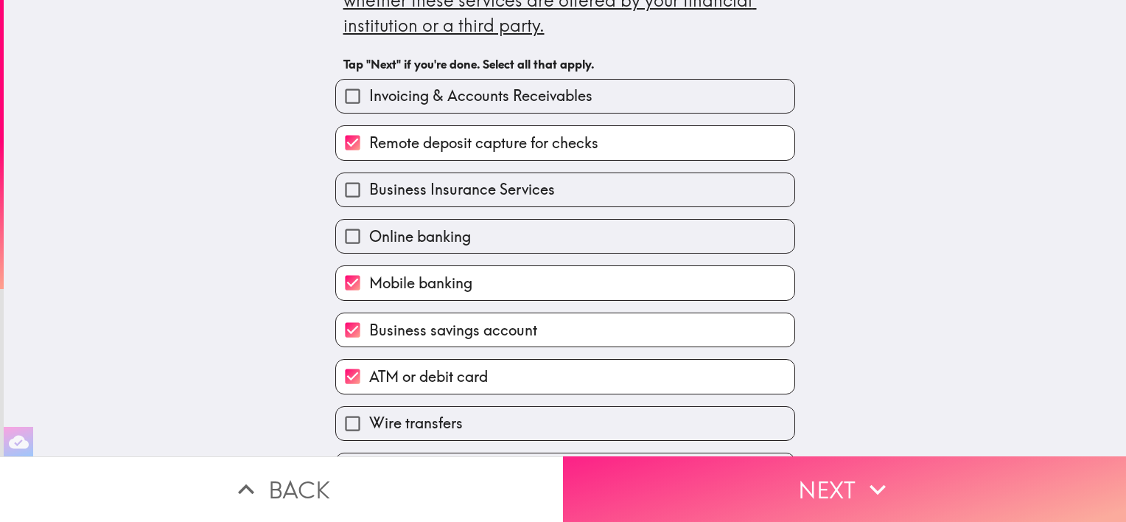
click at [724, 472] on button "Next" at bounding box center [844, 489] width 563 height 66
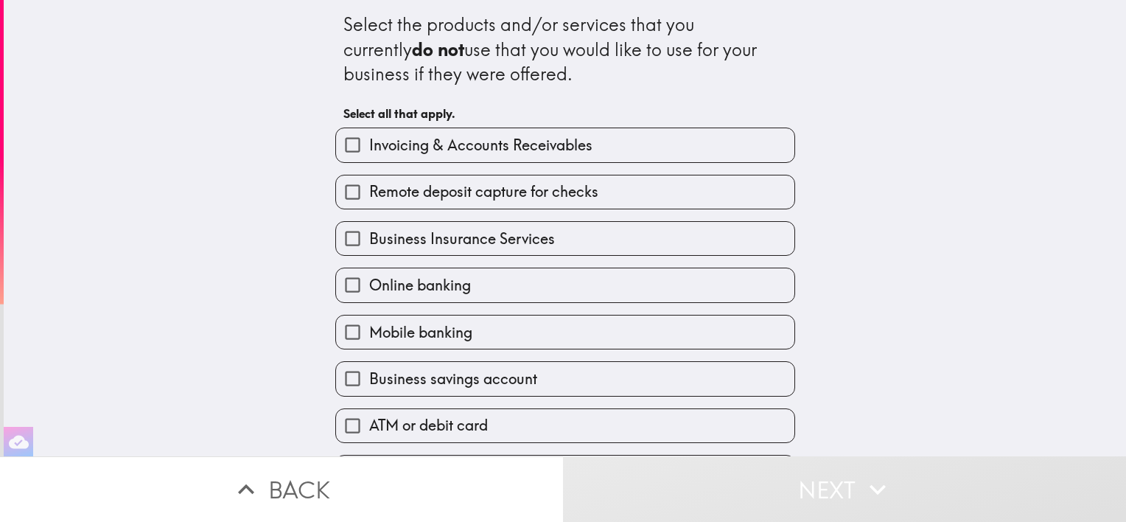
click at [451, 147] on span "Invoicing & Accounts Receivables" at bounding box center [480, 145] width 223 height 21
click at [369, 147] on input "Invoicing & Accounts Receivables" at bounding box center [352, 144] width 33 height 33
checkbox input "true"
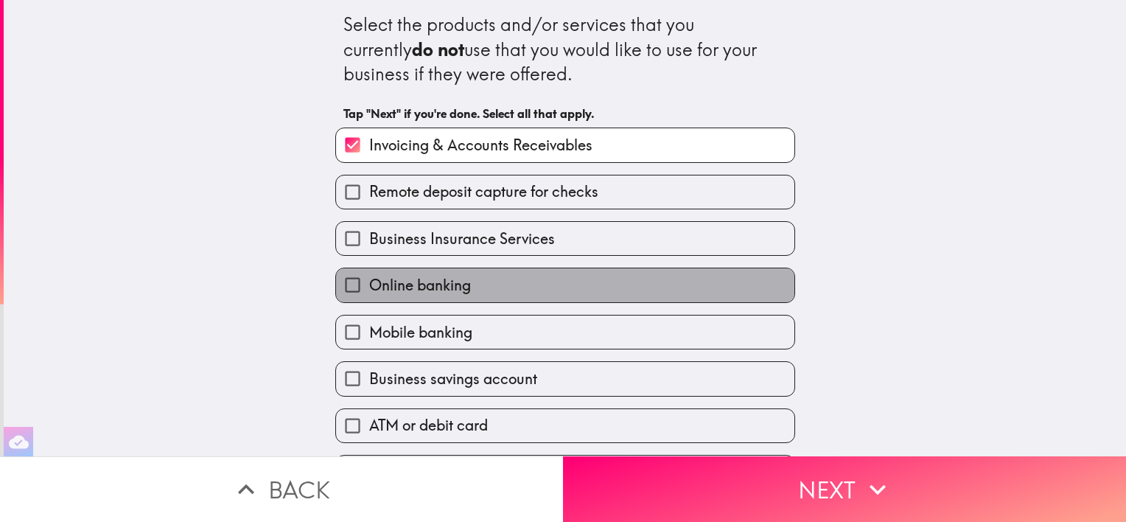
click at [439, 296] on label "Online banking" at bounding box center [565, 284] width 458 height 33
click at [369, 296] on input "Online banking" at bounding box center [352, 284] width 33 height 33
checkbox input "true"
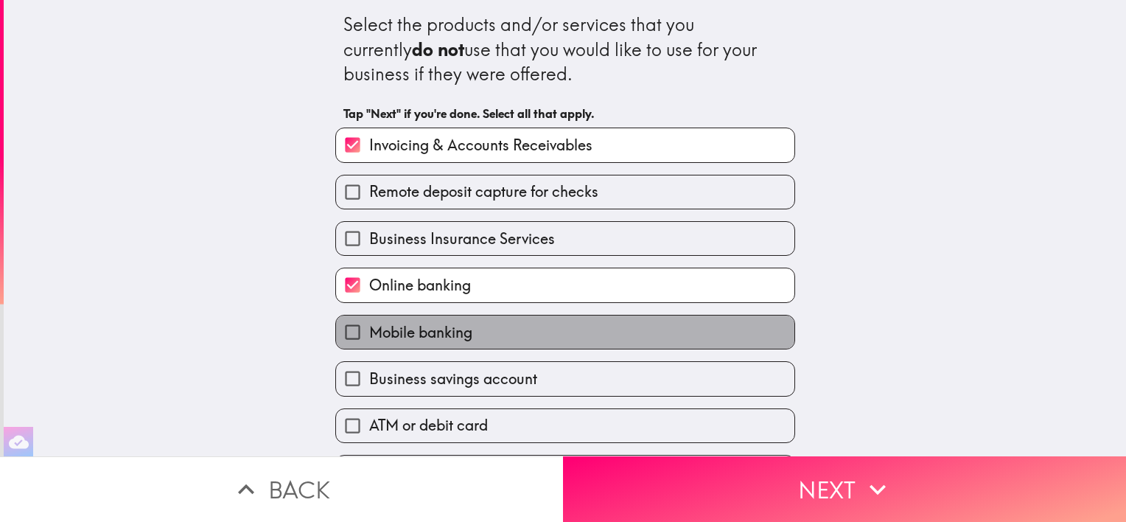
click at [432, 325] on span "Mobile banking" at bounding box center [420, 332] width 103 height 21
click at [369, 325] on input "Mobile banking" at bounding box center [352, 331] width 33 height 33
checkbox input "true"
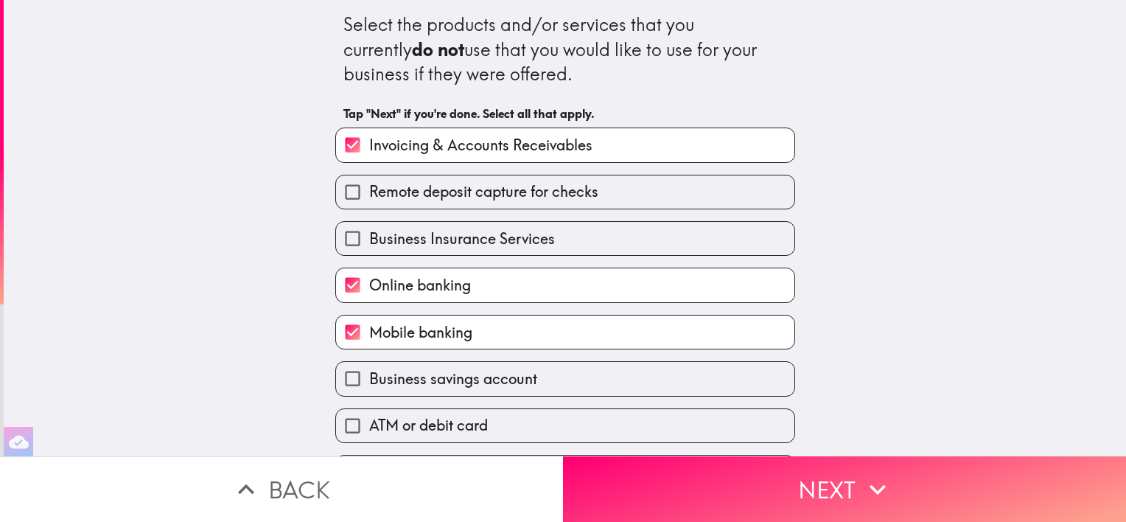
click at [447, 376] on span "Business savings account" at bounding box center [453, 379] width 168 height 21
click at [369, 376] on input "Business savings account" at bounding box center [352, 378] width 33 height 33
checkbox input "true"
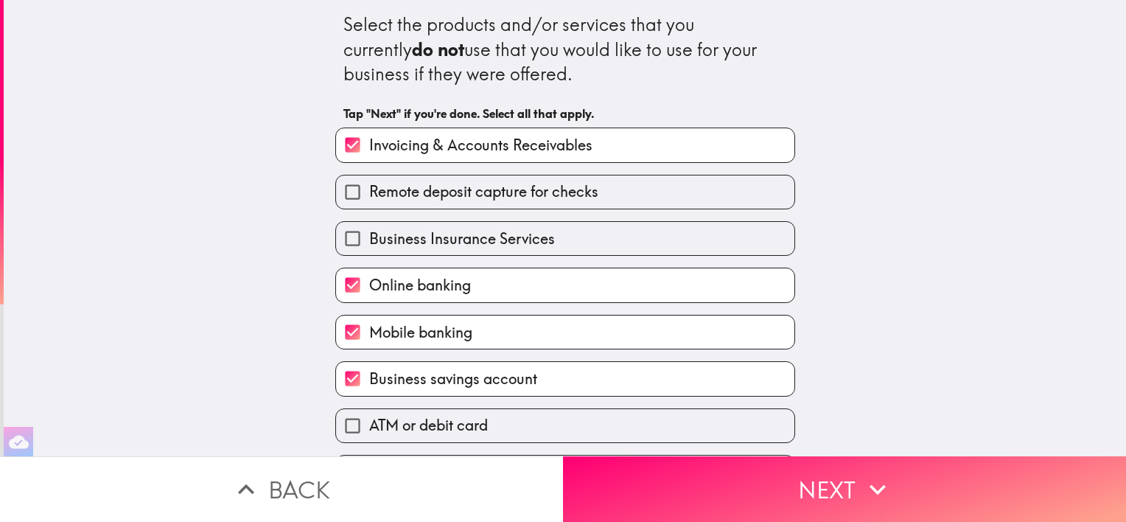
click at [610, 430] on label "ATM or debit card" at bounding box center [565, 425] width 458 height 33
click at [369, 430] on input "ATM or debit card" at bounding box center [352, 425] width 33 height 33
checkbox input "true"
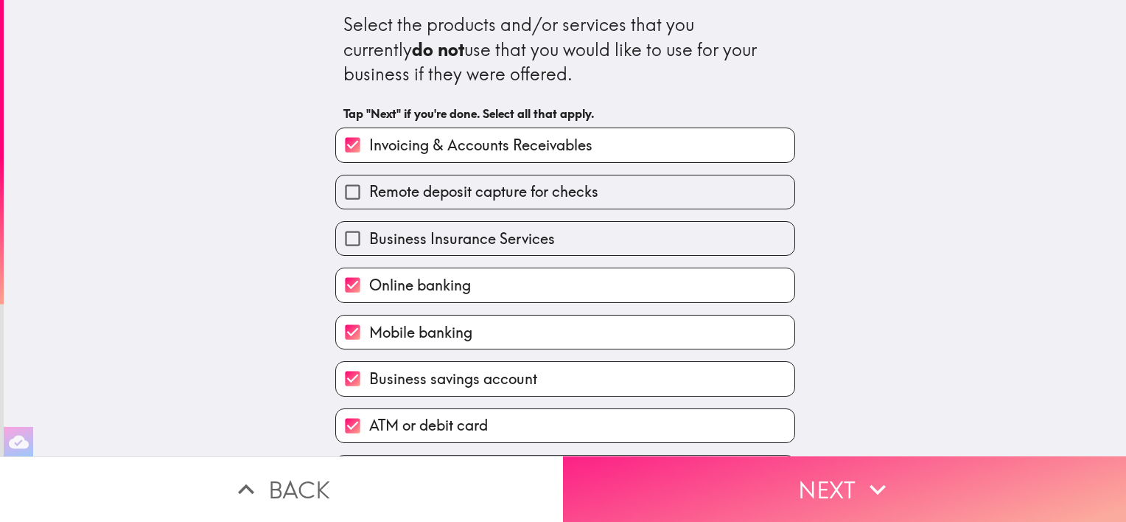
click at [688, 475] on button "Next" at bounding box center [844, 489] width 563 height 66
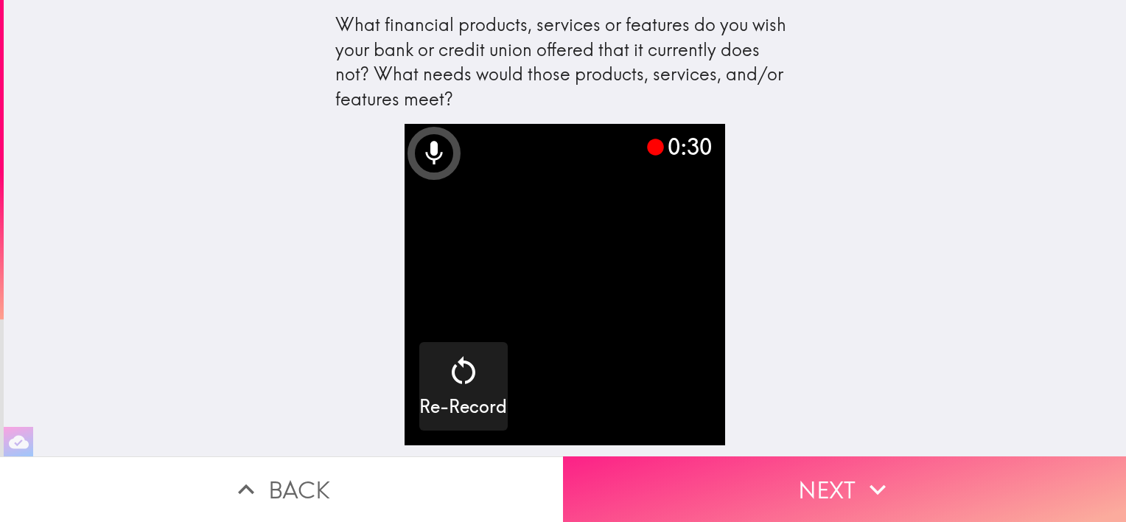
click at [800, 495] on button "Next" at bounding box center [844, 489] width 563 height 66
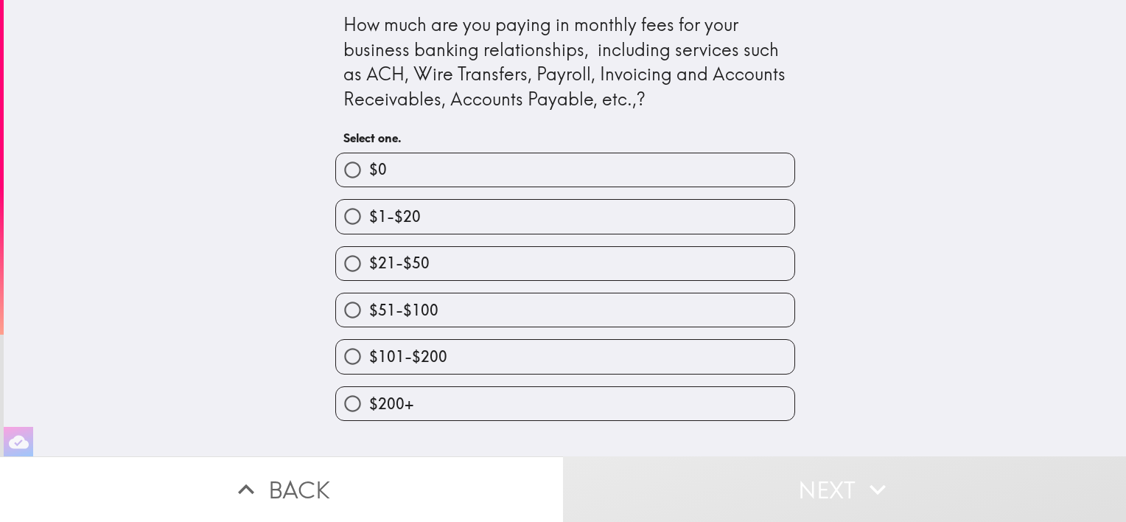
click at [563, 158] on label "$0" at bounding box center [565, 169] width 458 height 33
click at [369, 158] on input "$0" at bounding box center [352, 169] width 33 height 33
radio input "true"
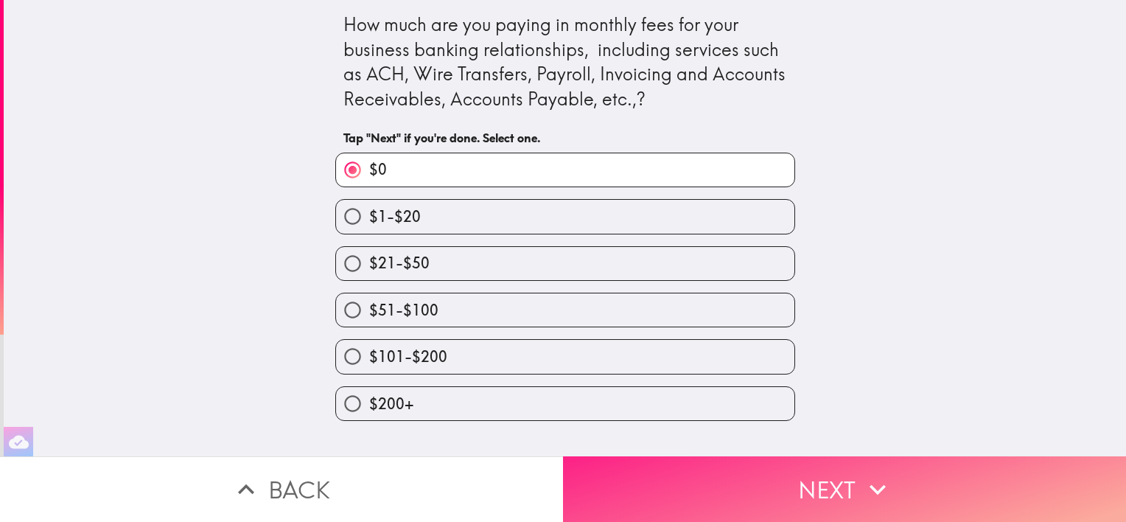
click at [720, 481] on button "Next" at bounding box center [844, 489] width 563 height 66
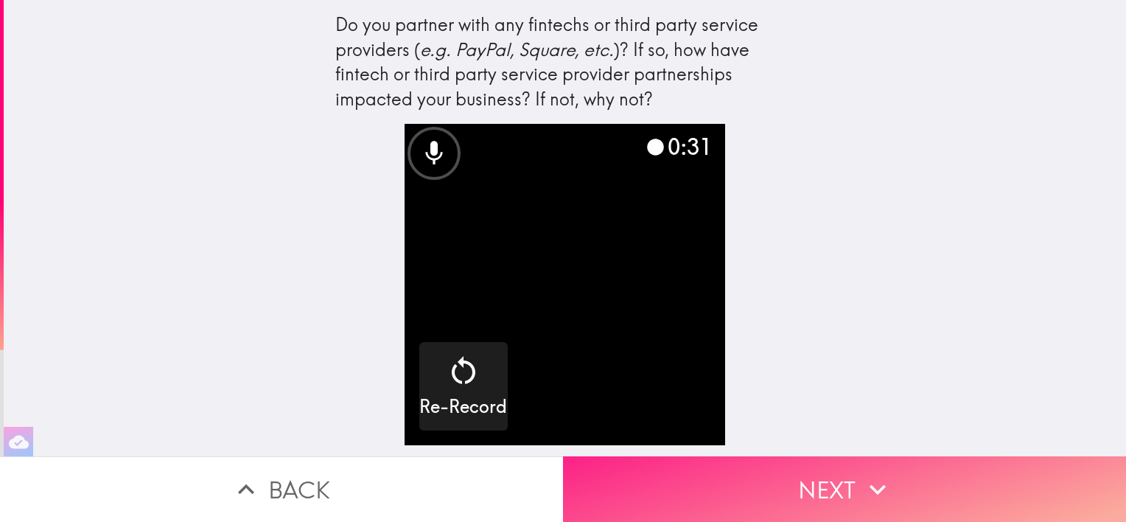
click at [870, 478] on icon "button" at bounding box center [878, 489] width 32 height 32
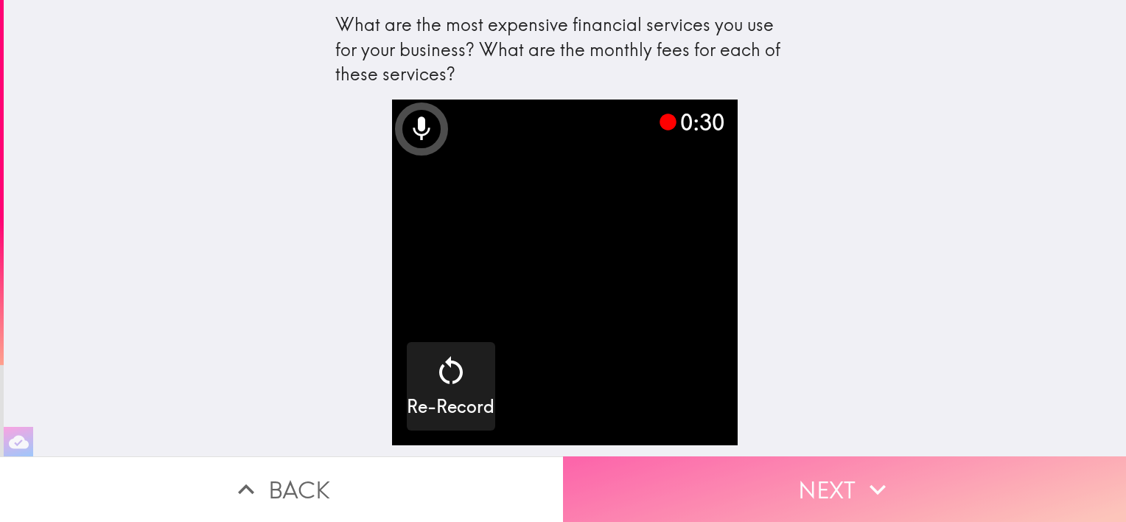
click at [834, 481] on button "Next" at bounding box center [844, 489] width 563 height 66
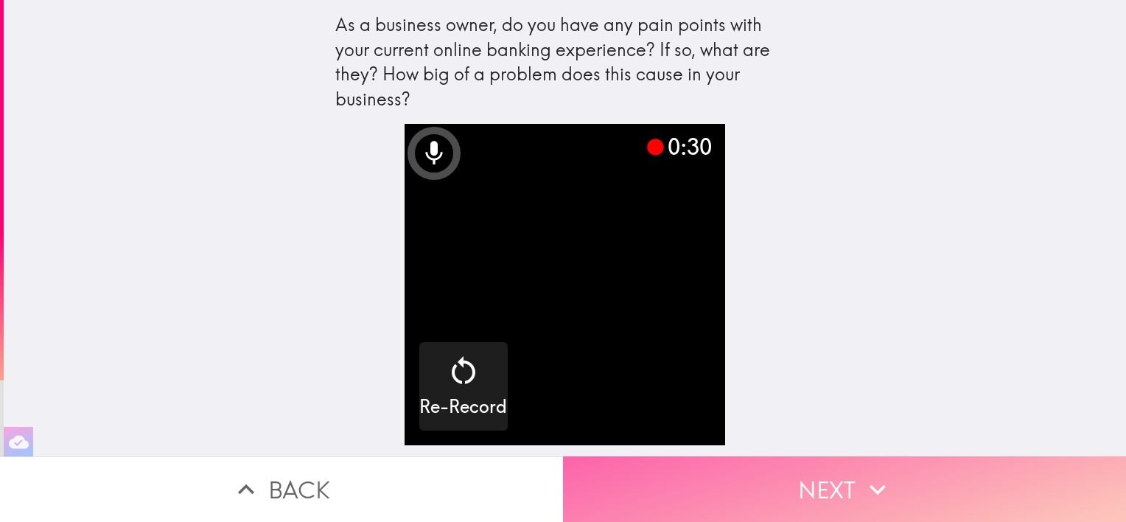
click at [828, 486] on button "Next" at bounding box center [844, 489] width 563 height 66
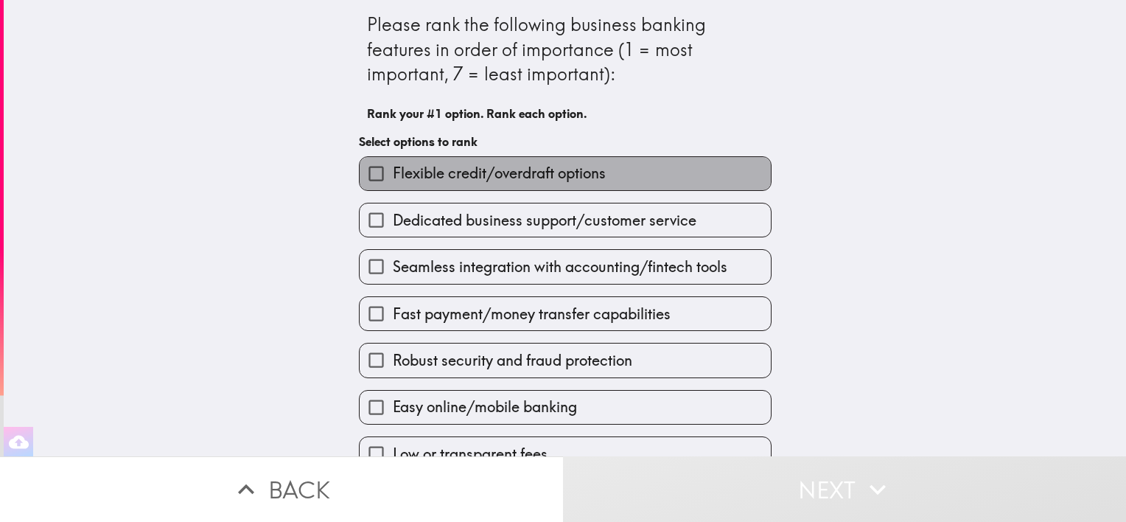
click at [608, 182] on label "Flexible credit/overdraft options" at bounding box center [565, 173] width 411 height 33
click at [393, 182] on input "Flexible credit/overdraft options" at bounding box center [376, 173] width 33 height 33
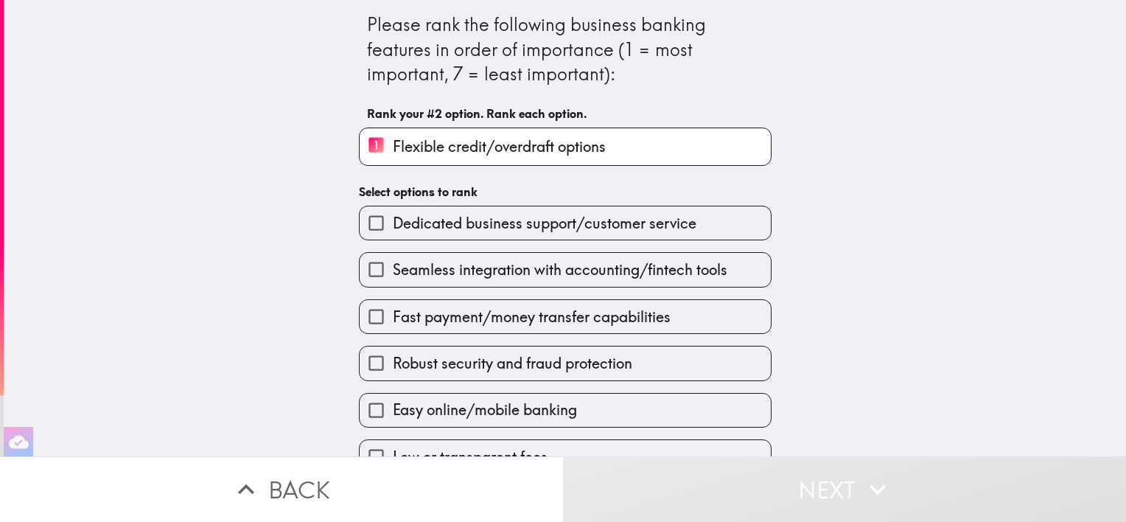
click at [569, 369] on span "Robust security and fraud protection" at bounding box center [513, 363] width 240 height 21
click at [393, 369] on input "Robust security and fraud protection" at bounding box center [376, 362] width 33 height 33
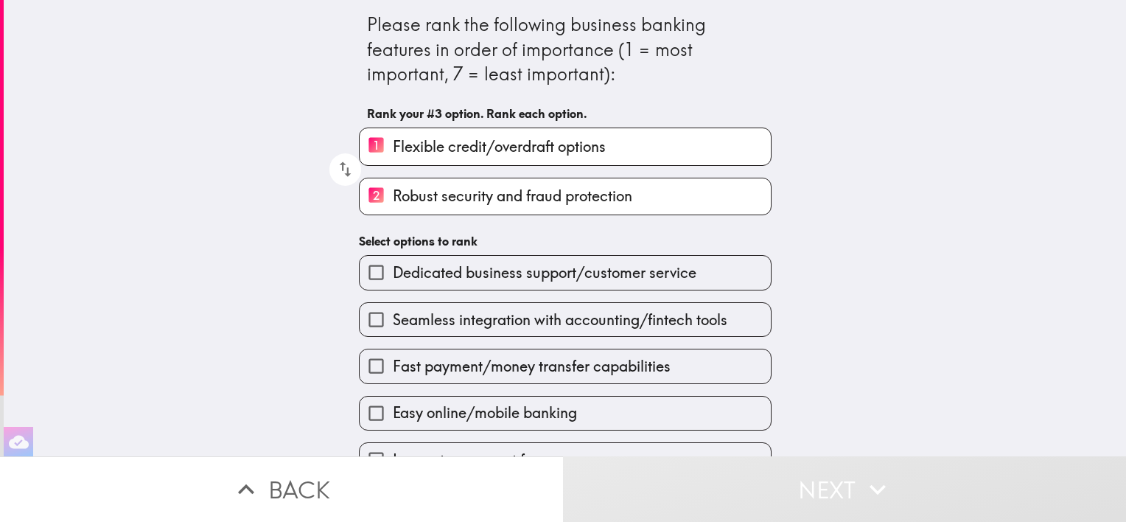
click at [585, 314] on span "Seamless integration with accounting/fintech tools" at bounding box center [560, 320] width 335 height 21
click at [393, 314] on input "Seamless integration with accounting/fintech tools" at bounding box center [376, 319] width 33 height 33
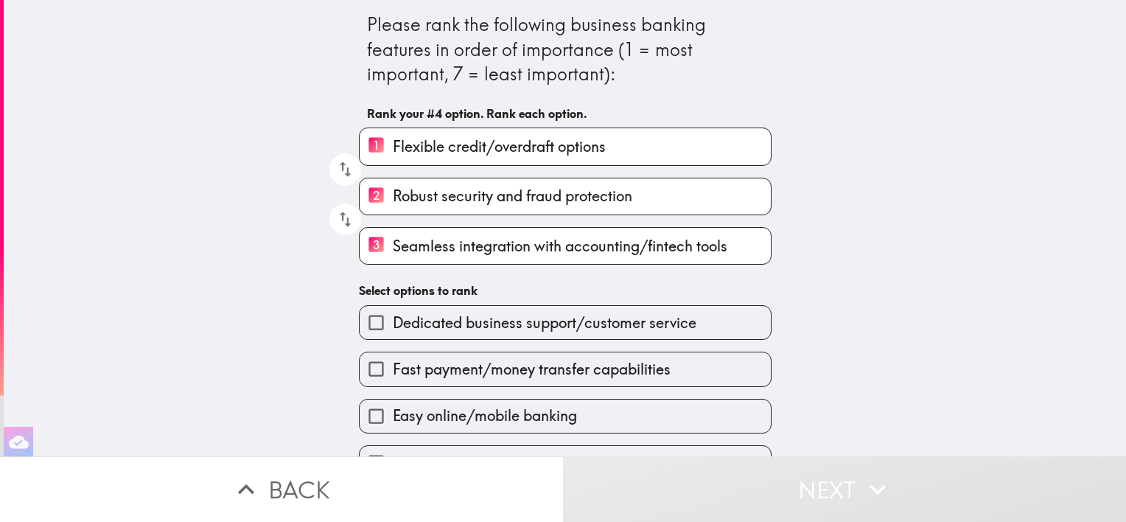
click at [566, 374] on span "Fast payment/money transfer capabilities" at bounding box center [532, 369] width 278 height 21
click at [393, 374] on input "Fast payment/money transfer capabilities" at bounding box center [376, 368] width 33 height 33
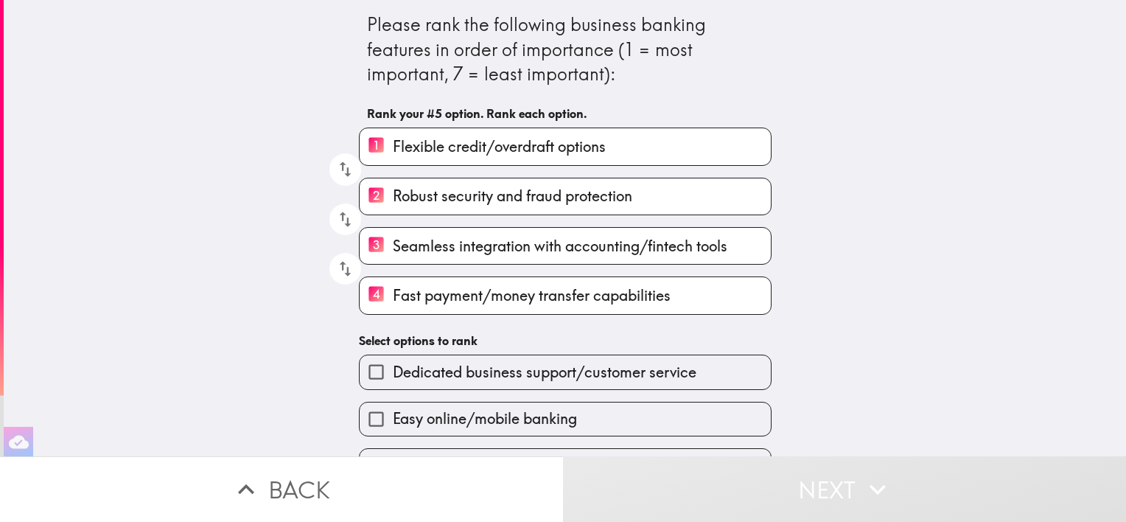
click at [539, 416] on span "Easy online/mobile banking" at bounding box center [485, 418] width 184 height 21
click at [393, 416] on input "Easy online/mobile banking" at bounding box center [376, 418] width 33 height 33
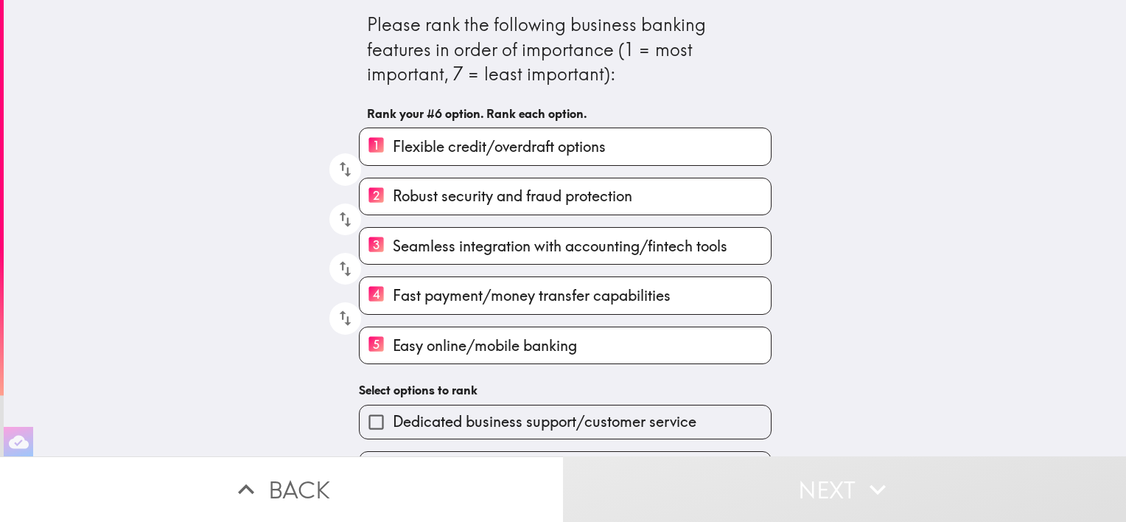
click at [504, 412] on span "Dedicated business support/customer service" at bounding box center [545, 421] width 304 height 21
click at [393, 412] on input "Dedicated business support/customer service" at bounding box center [376, 421] width 33 height 33
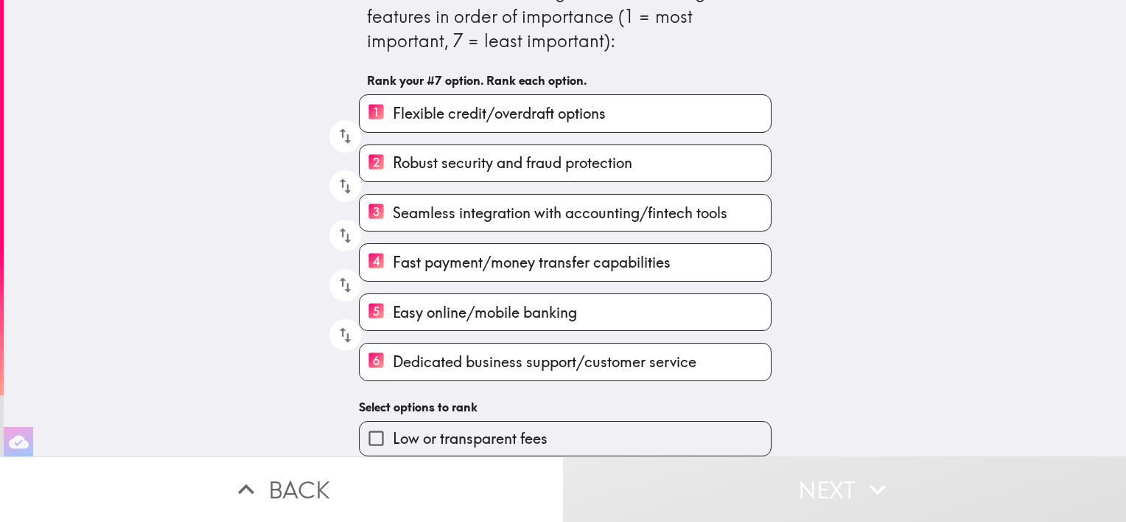
click at [590, 422] on label "Low or transparent fees" at bounding box center [565, 438] width 411 height 33
click at [393, 422] on input "Low or transparent fees" at bounding box center [376, 438] width 33 height 33
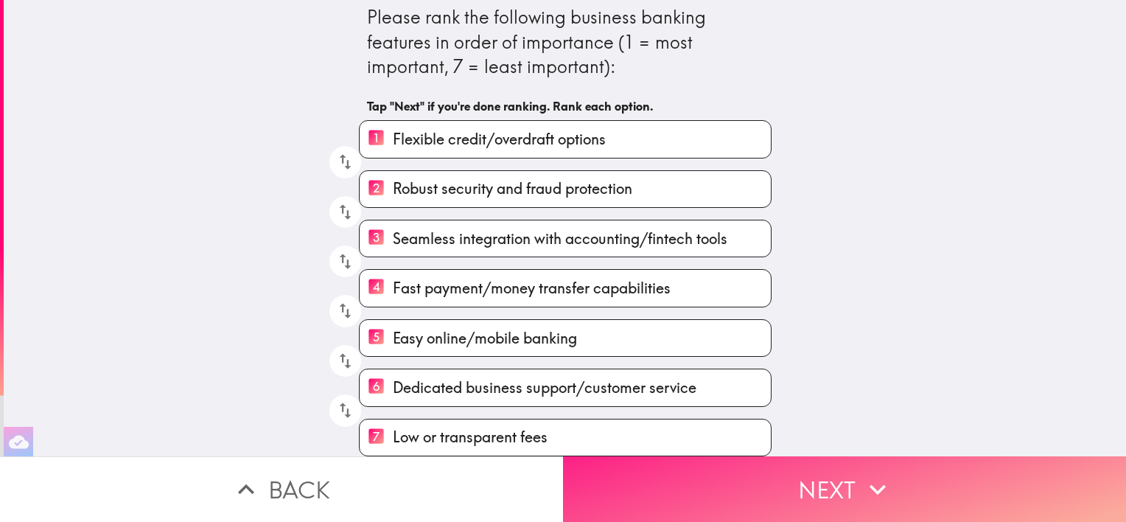
scroll to position [16, 0]
click at [739, 469] on button "Next" at bounding box center [844, 489] width 563 height 66
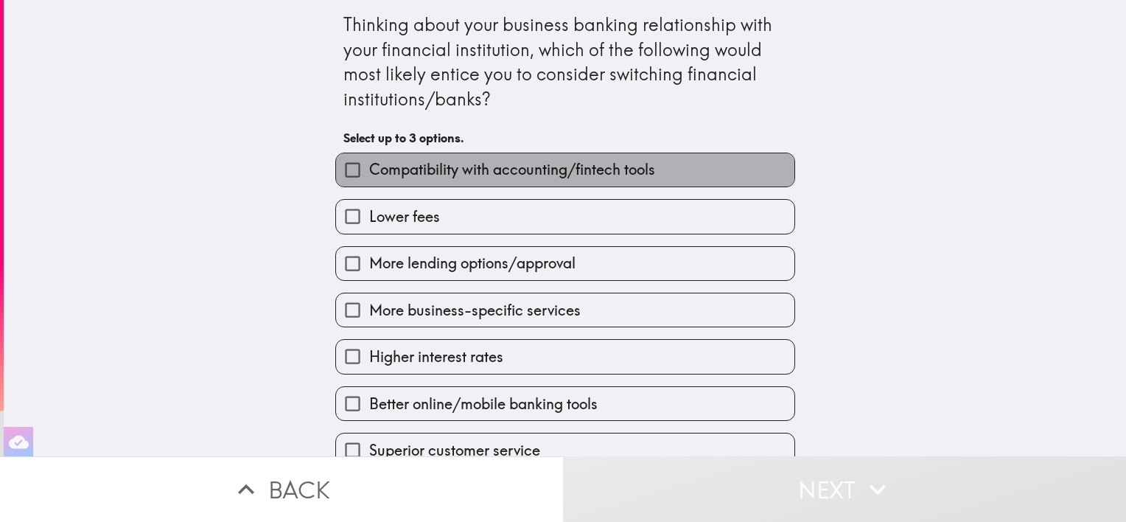
click at [548, 179] on span "Compatibility with accounting/fintech tools" at bounding box center [512, 169] width 286 height 21
click at [369, 179] on input "Compatibility with accounting/fintech tools" at bounding box center [352, 169] width 33 height 33
checkbox input "true"
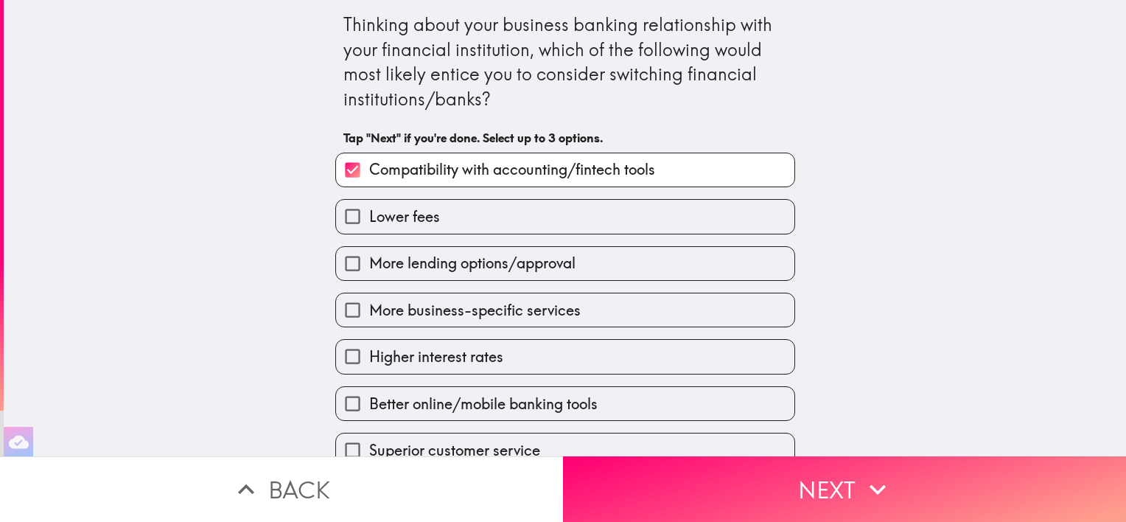
click at [476, 279] on label "More lending options/approval" at bounding box center [565, 263] width 458 height 33
click at [369, 279] on input "More lending options/approval" at bounding box center [352, 263] width 33 height 33
checkbox input "true"
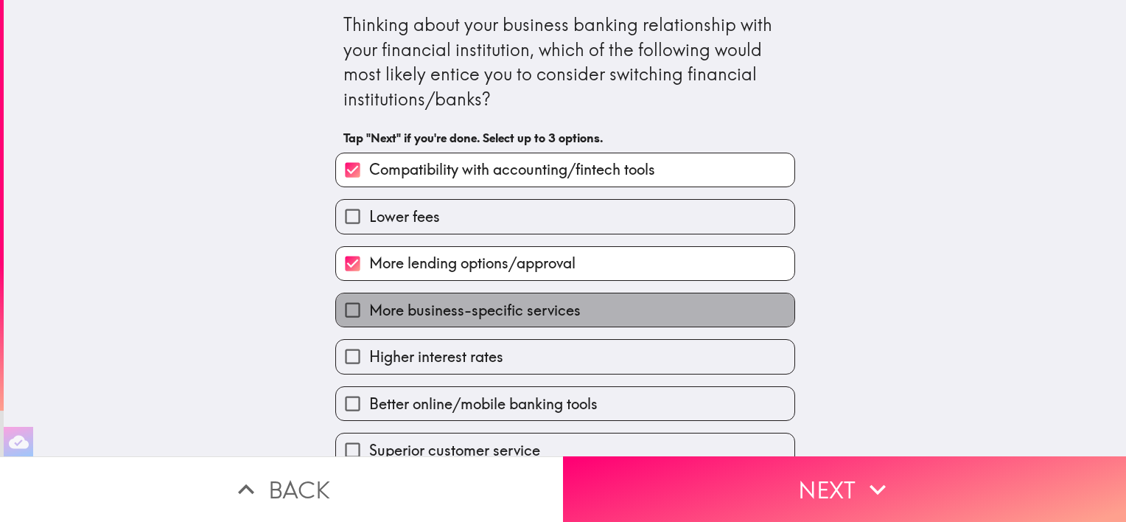
click at [458, 316] on span "More business-specific services" at bounding box center [475, 310] width 212 height 21
click at [369, 316] on input "More business-specific services" at bounding box center [352, 309] width 33 height 33
checkbox input "true"
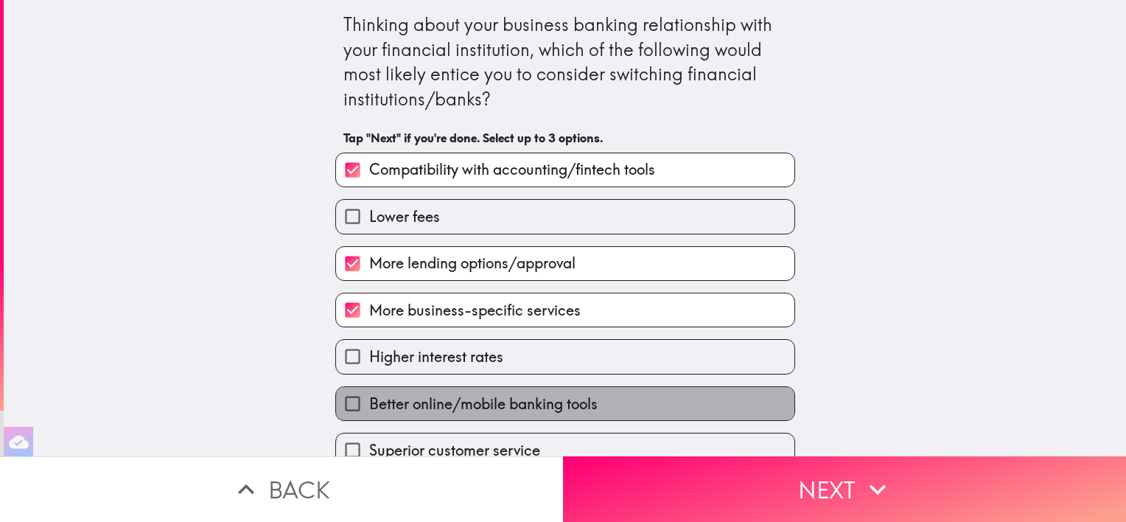
click at [436, 389] on label "Better online/mobile banking tools" at bounding box center [565, 403] width 458 height 33
click at [369, 389] on input "Better online/mobile banking tools" at bounding box center [352, 403] width 33 height 33
checkbox input "true"
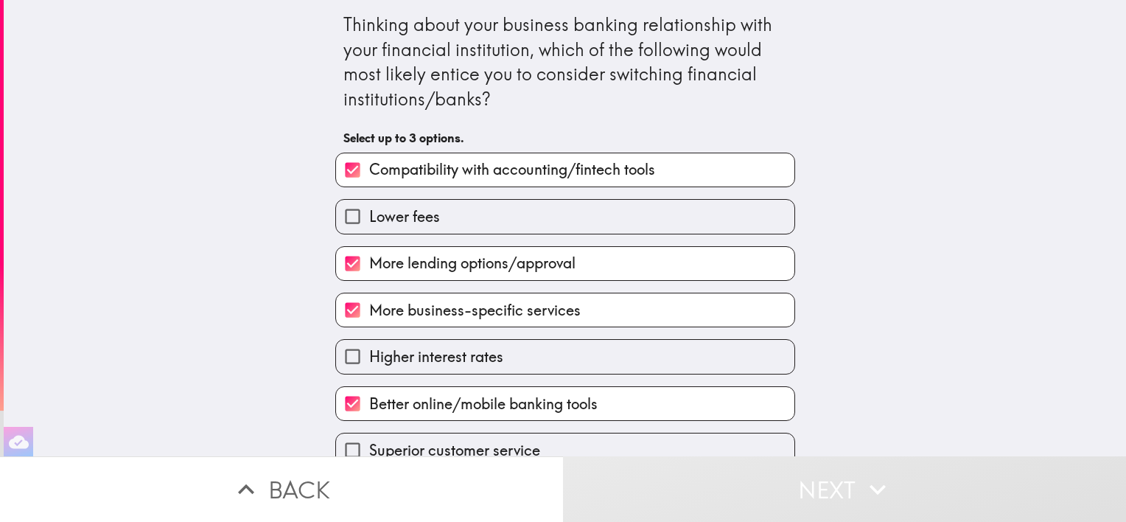
scroll to position [67, 0]
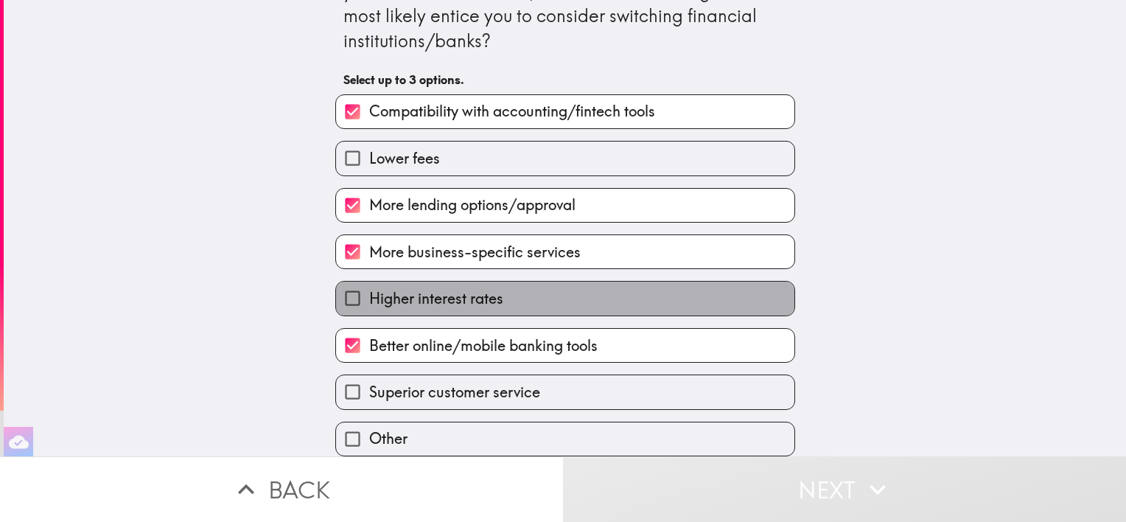
click at [485, 294] on span "Higher interest rates" at bounding box center [436, 298] width 134 height 21
click at [369, 294] on input "Higher interest rates" at bounding box center [352, 298] width 33 height 33
checkbox input "true"
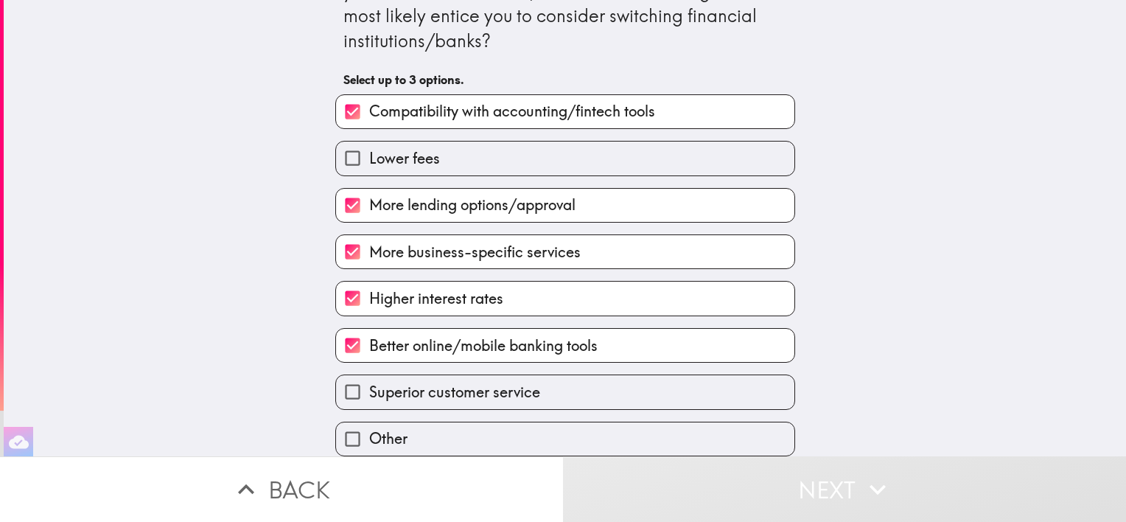
click at [428, 195] on span "More lending options/approval" at bounding box center [472, 205] width 206 height 21
click at [369, 192] on input "More lending options/approval" at bounding box center [352, 205] width 33 height 33
checkbox input "false"
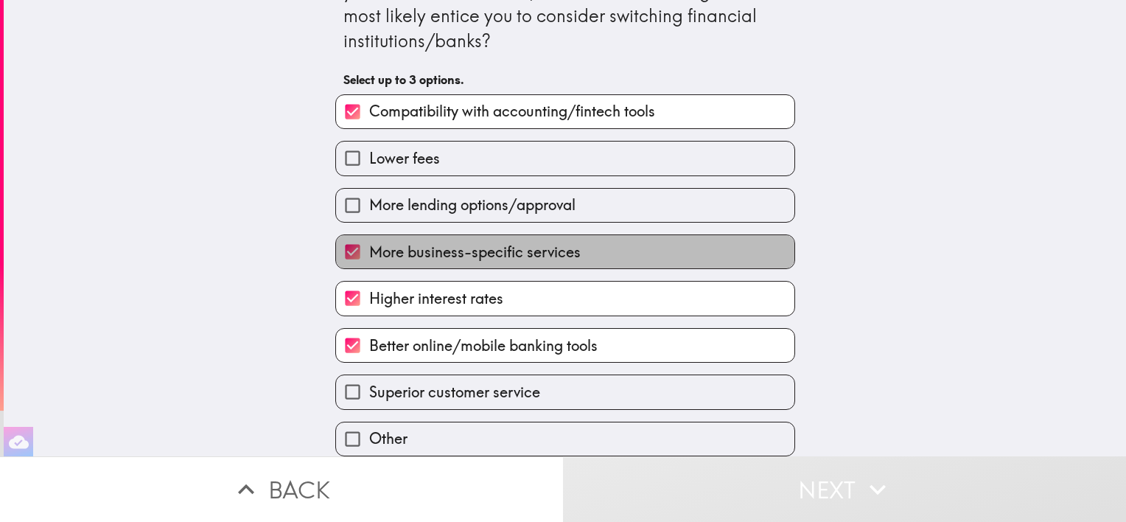
click at [413, 242] on span "More business-specific services" at bounding box center [475, 252] width 212 height 21
click at [369, 237] on input "More business-specific services" at bounding box center [352, 251] width 33 height 33
checkbox input "false"
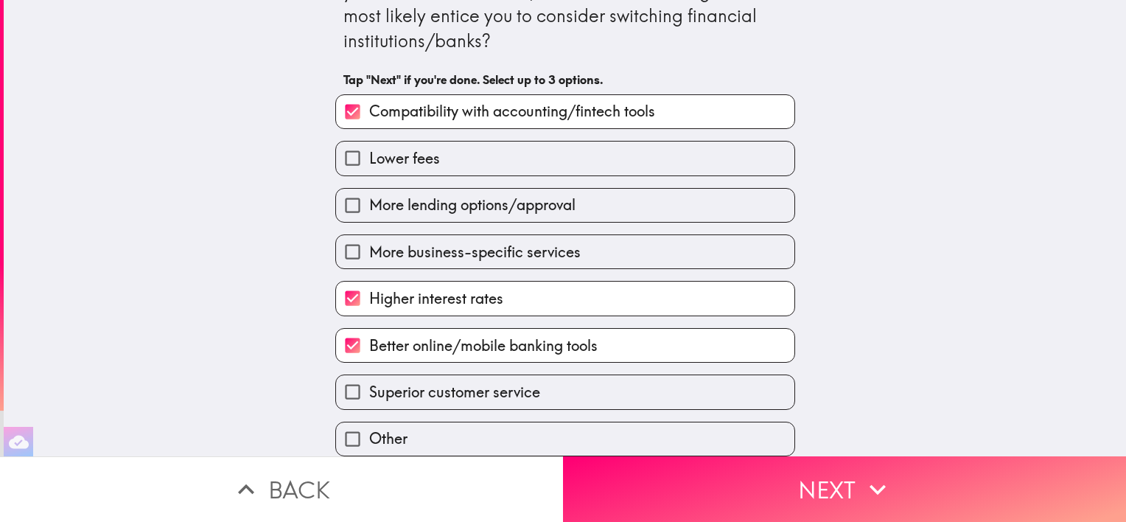
click at [767, 438] on label "Other" at bounding box center [565, 438] width 458 height 33
click at [369, 438] on input "Other" at bounding box center [352, 438] width 33 height 33
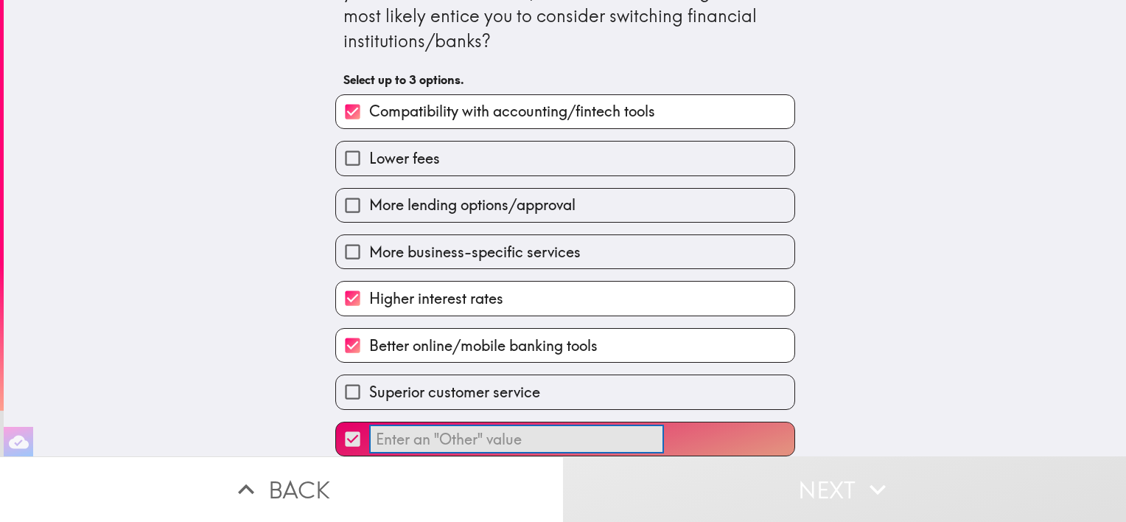
click at [639, 425] on input "​" at bounding box center [516, 439] width 295 height 29
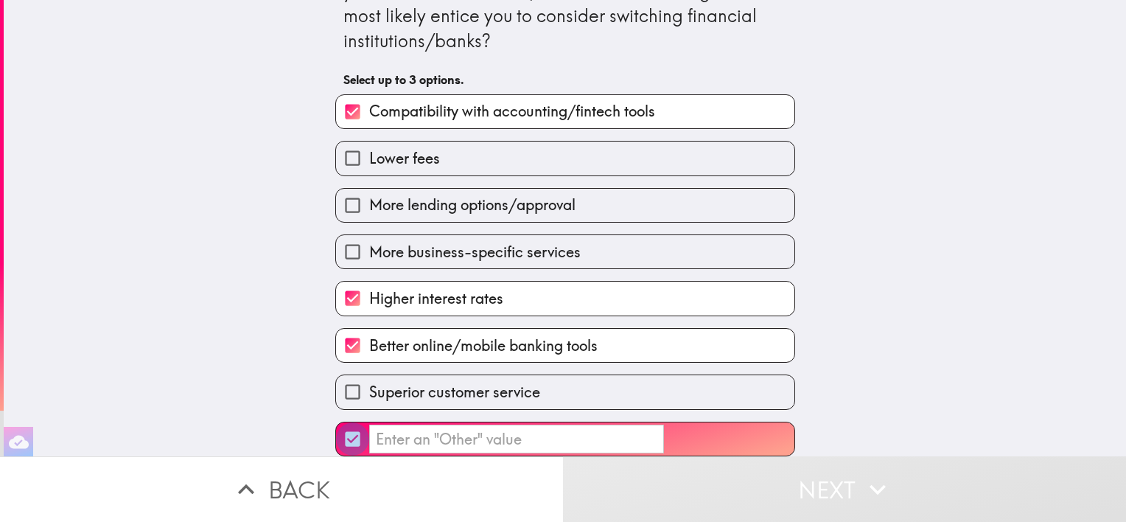
click at [346, 433] on input "​" at bounding box center [352, 438] width 33 height 33
checkbox input "false"
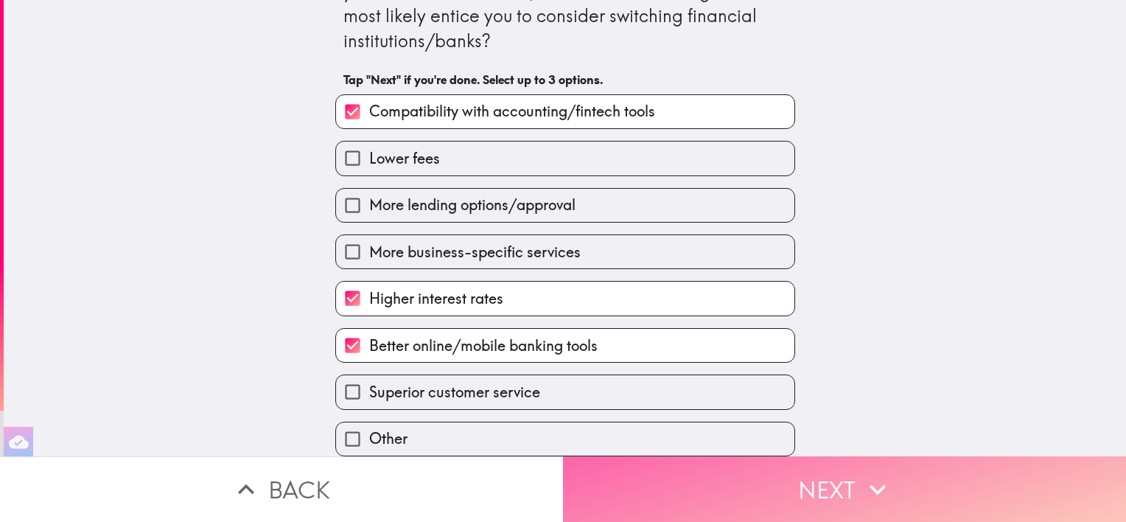
click at [653, 477] on button "Next" at bounding box center [844, 489] width 563 height 66
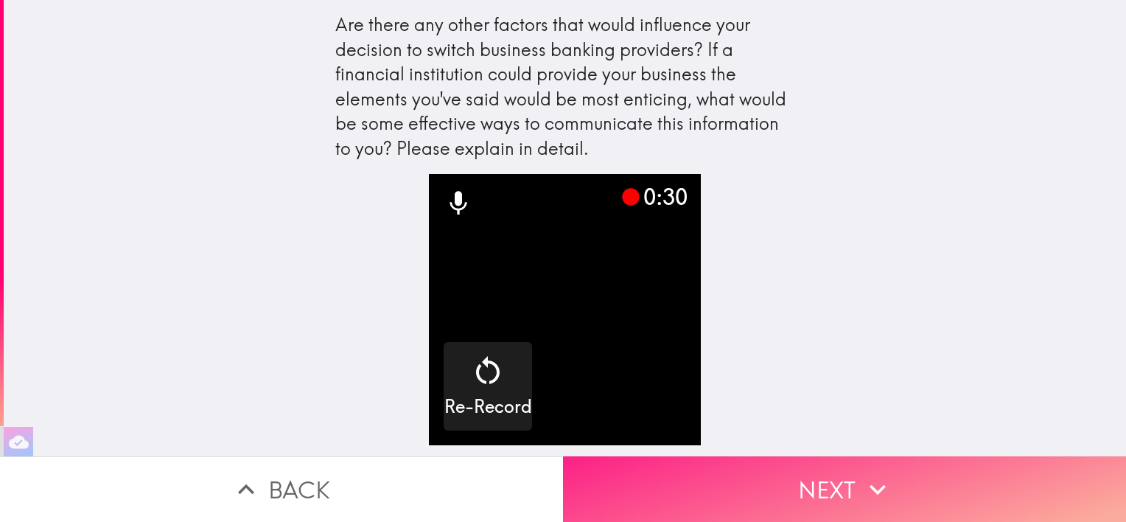
click at [754, 478] on button "Next" at bounding box center [844, 489] width 563 height 66
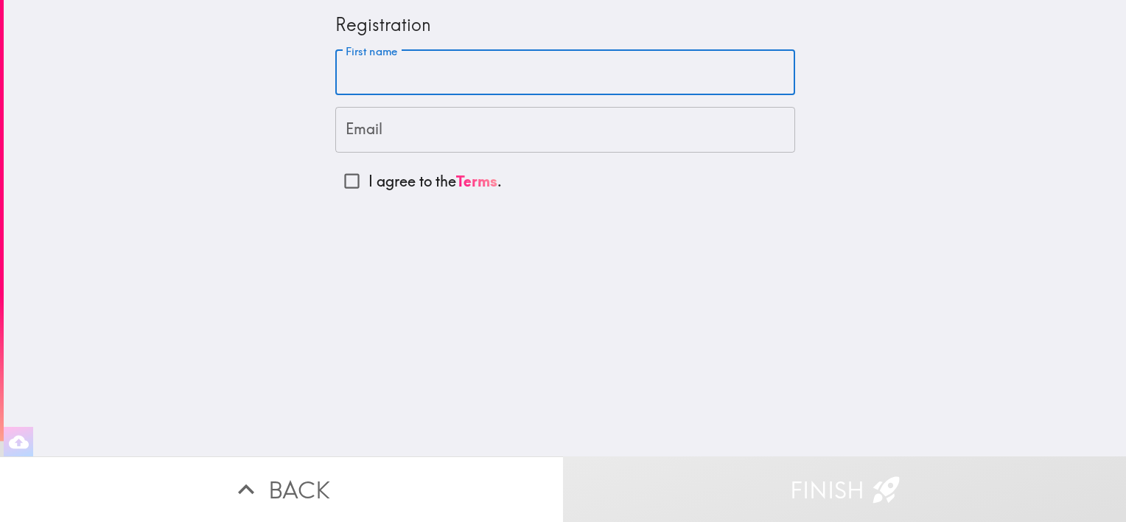
click at [478, 75] on input "First name" at bounding box center [565, 73] width 460 height 46
type input "[PERSON_NAME]"
click at [467, 122] on input "Email" at bounding box center [565, 130] width 460 height 46
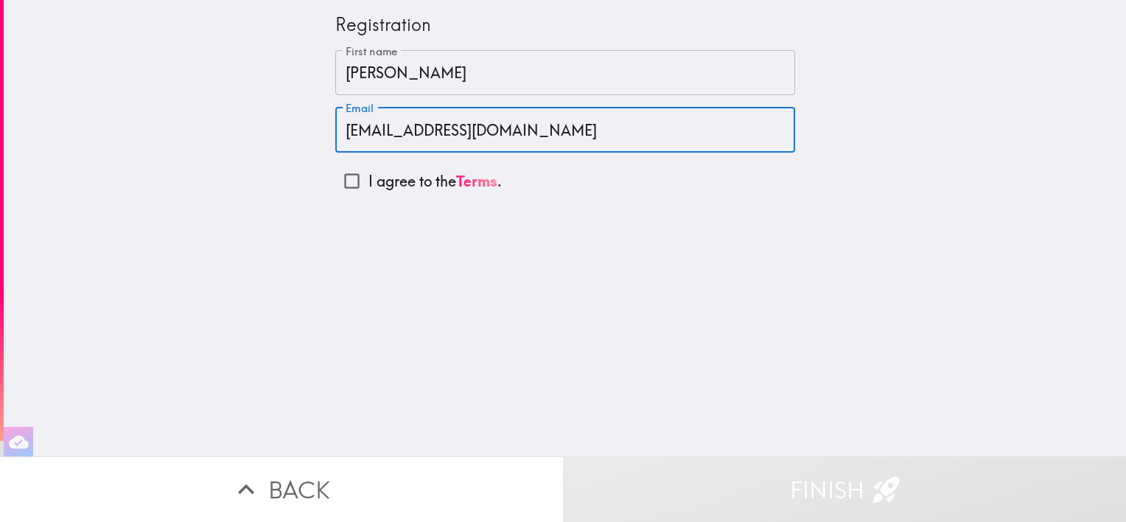
scroll to position [0, 6]
type input "[EMAIL_ADDRESS][DOMAIN_NAME]"
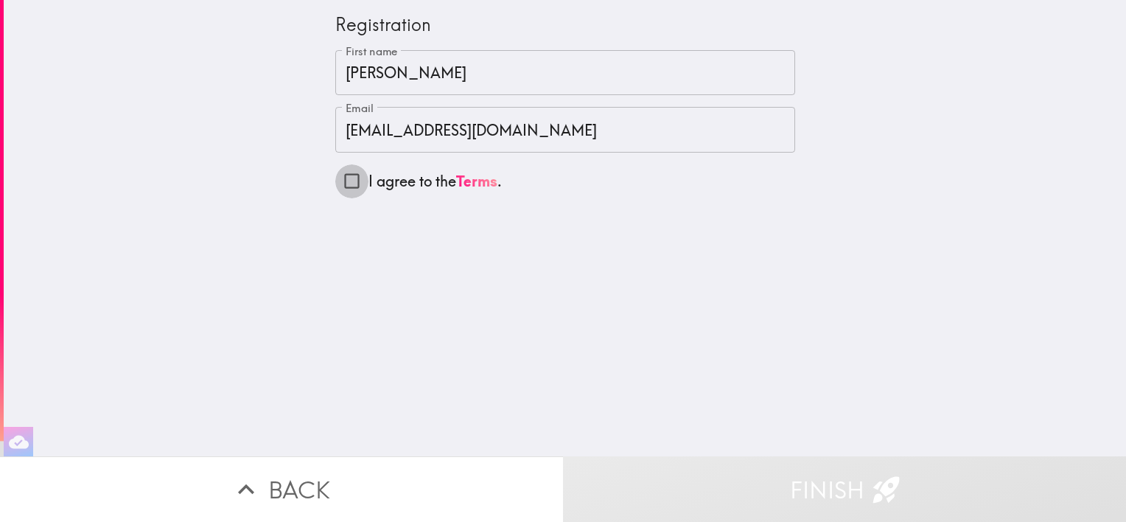
click at [349, 181] on input "I agree to the Terms ." at bounding box center [351, 180] width 33 height 33
checkbox input "true"
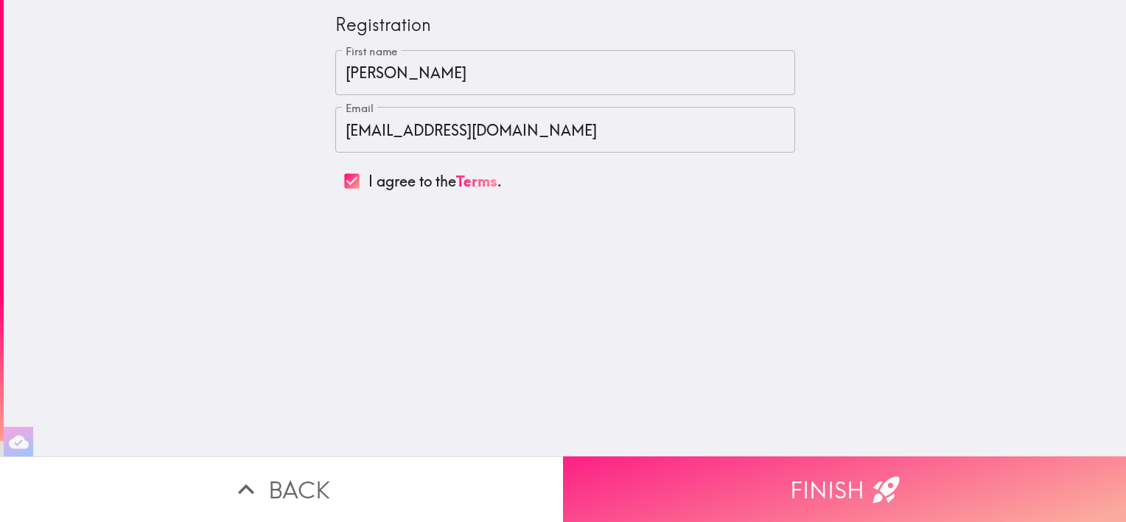
click at [834, 493] on button "Finish" at bounding box center [844, 489] width 563 height 66
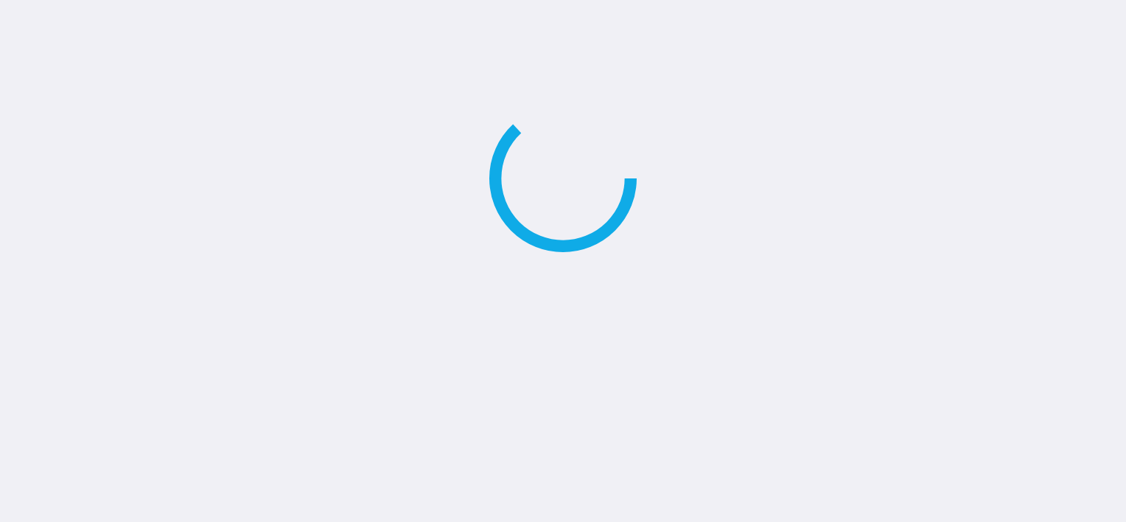
scroll to position [0, 0]
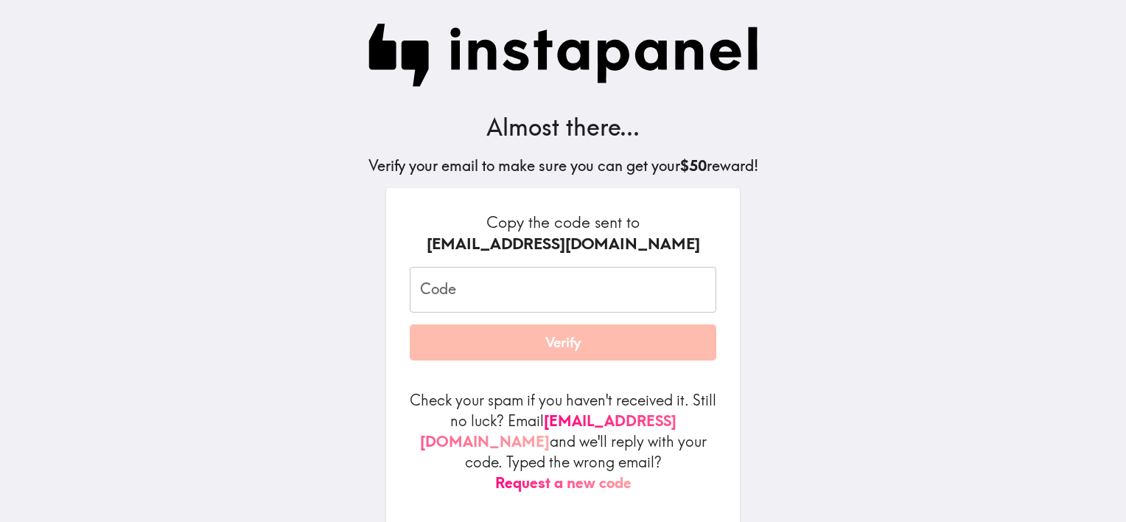
click at [619, 306] on input "Code" at bounding box center [563, 290] width 307 height 46
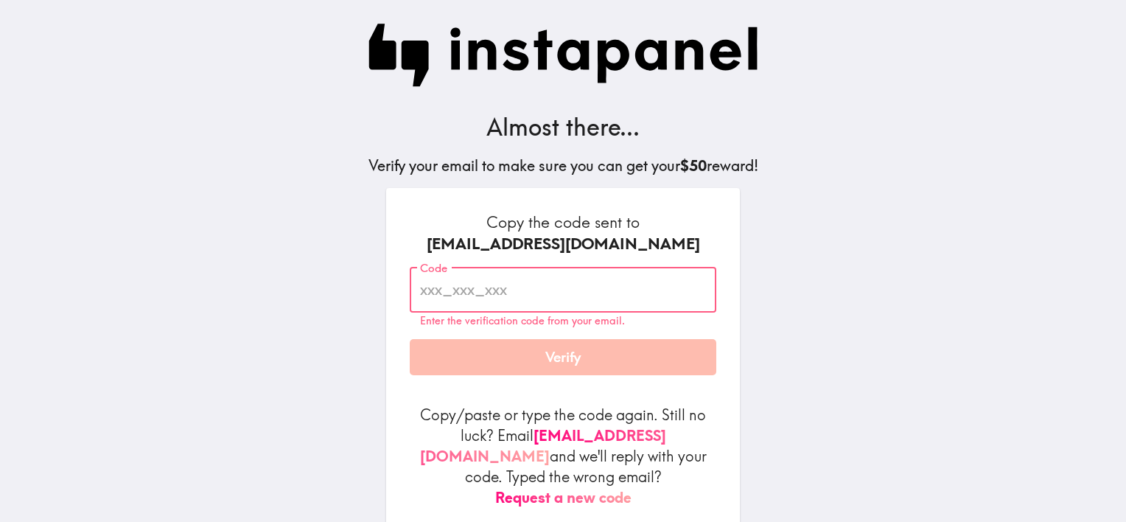
click at [542, 321] on p "Enter the verification code from your email." at bounding box center [563, 321] width 286 height 13
click at [534, 245] on div "[EMAIL_ADDRESS][DOMAIN_NAME]" at bounding box center [563, 244] width 307 height 22
click at [508, 301] on input "Code" at bounding box center [563, 290] width 307 height 46
paste input "D7A_DE4_rNH"
type input "D7A_DE4_rNH"
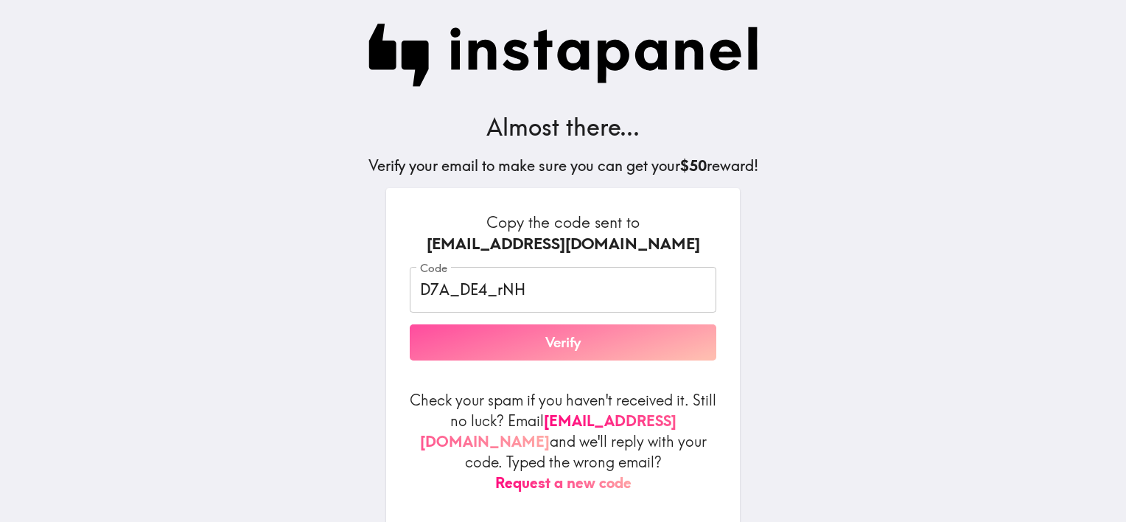
click at [510, 360] on button "Verify" at bounding box center [563, 342] width 307 height 37
